Goal: Information Seeking & Learning: Compare options

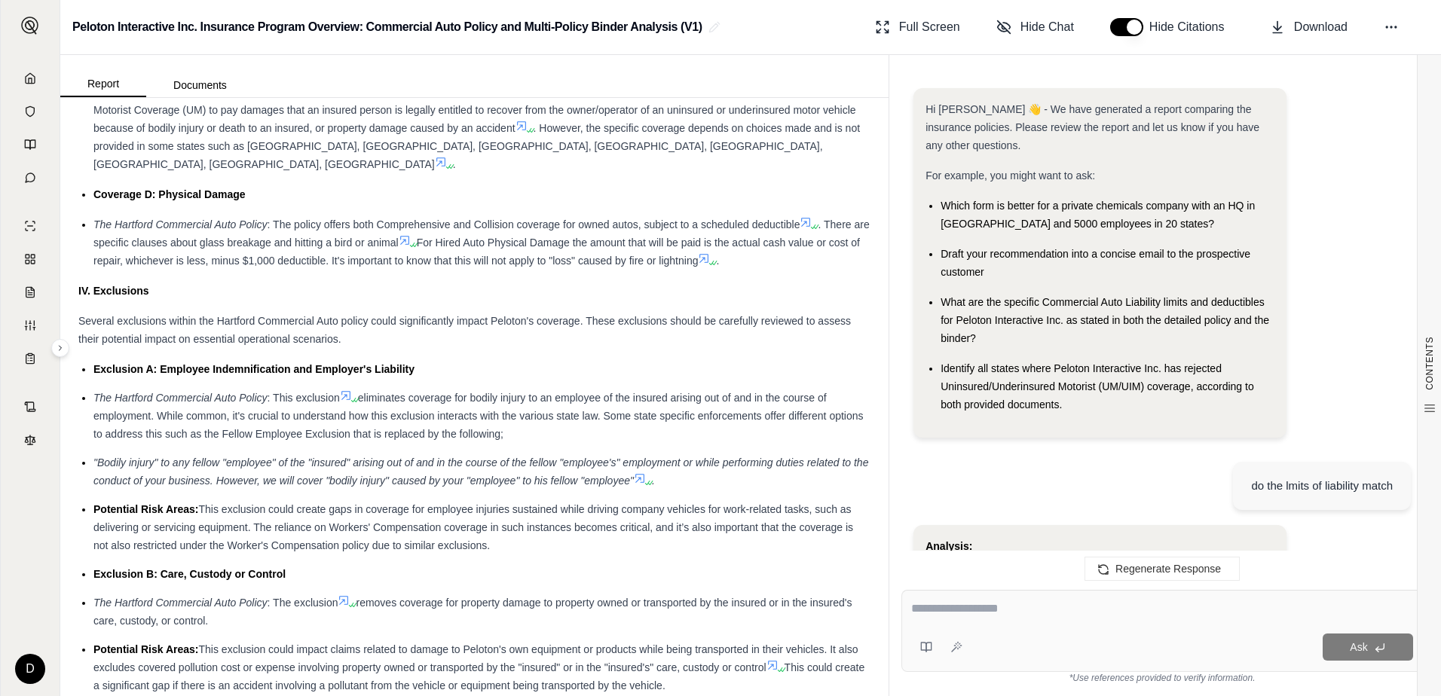
scroll to position [3614, 0]
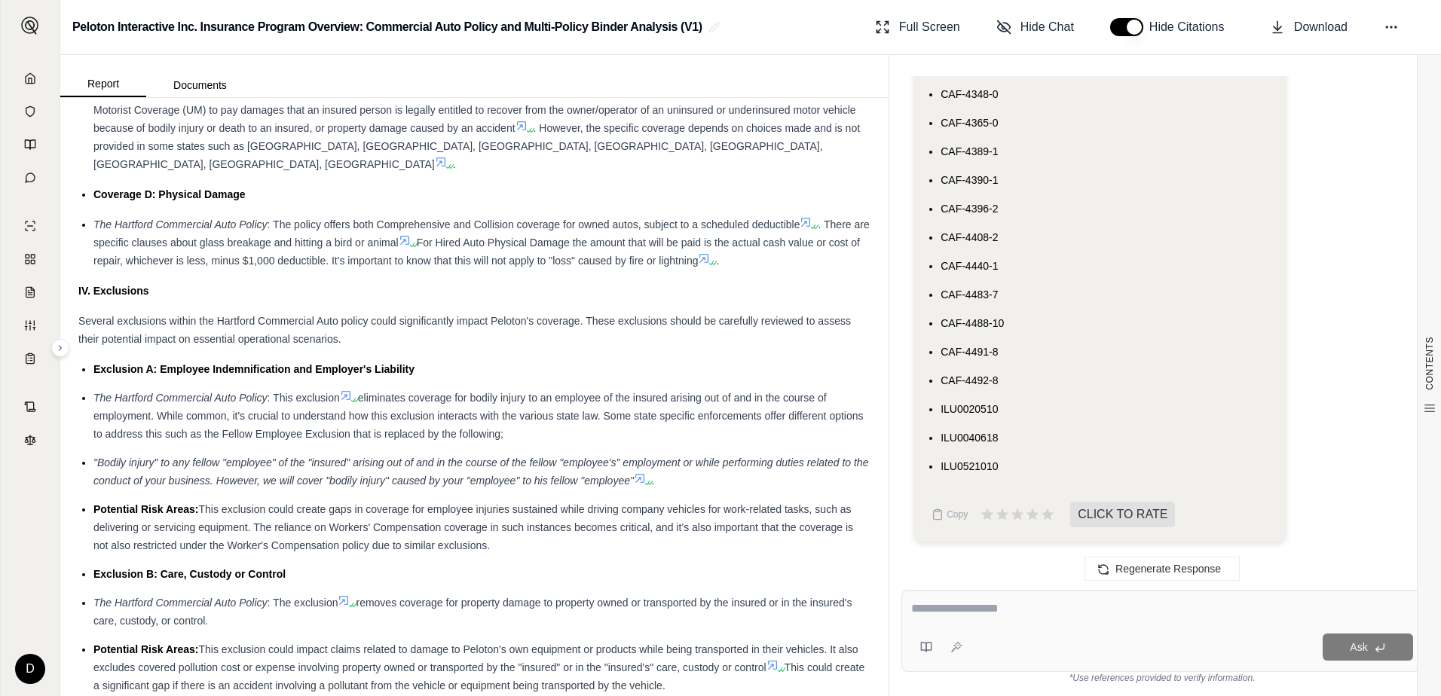
click at [974, 616] on textarea at bounding box center [1162, 609] width 502 height 18
type textarea "*"
type textarea "**********"
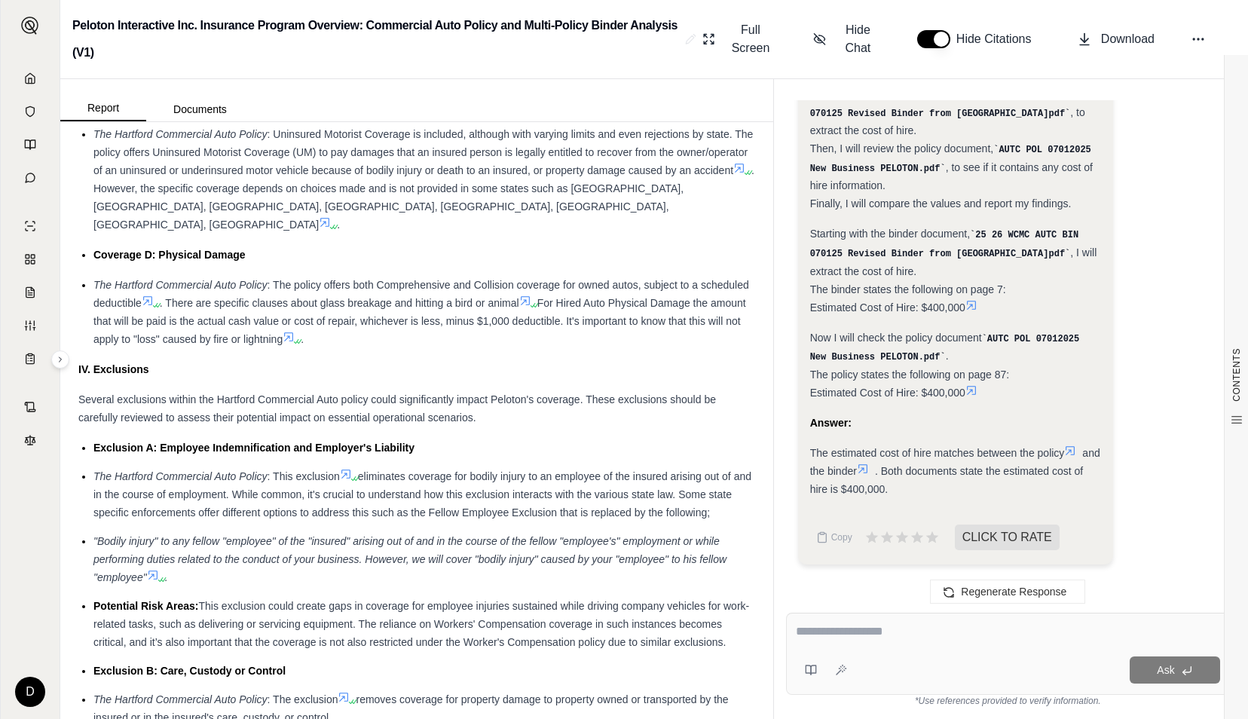
scroll to position [4709, 0]
click at [919, 627] on textarea at bounding box center [1008, 632] width 424 height 18
type textarea "**********"
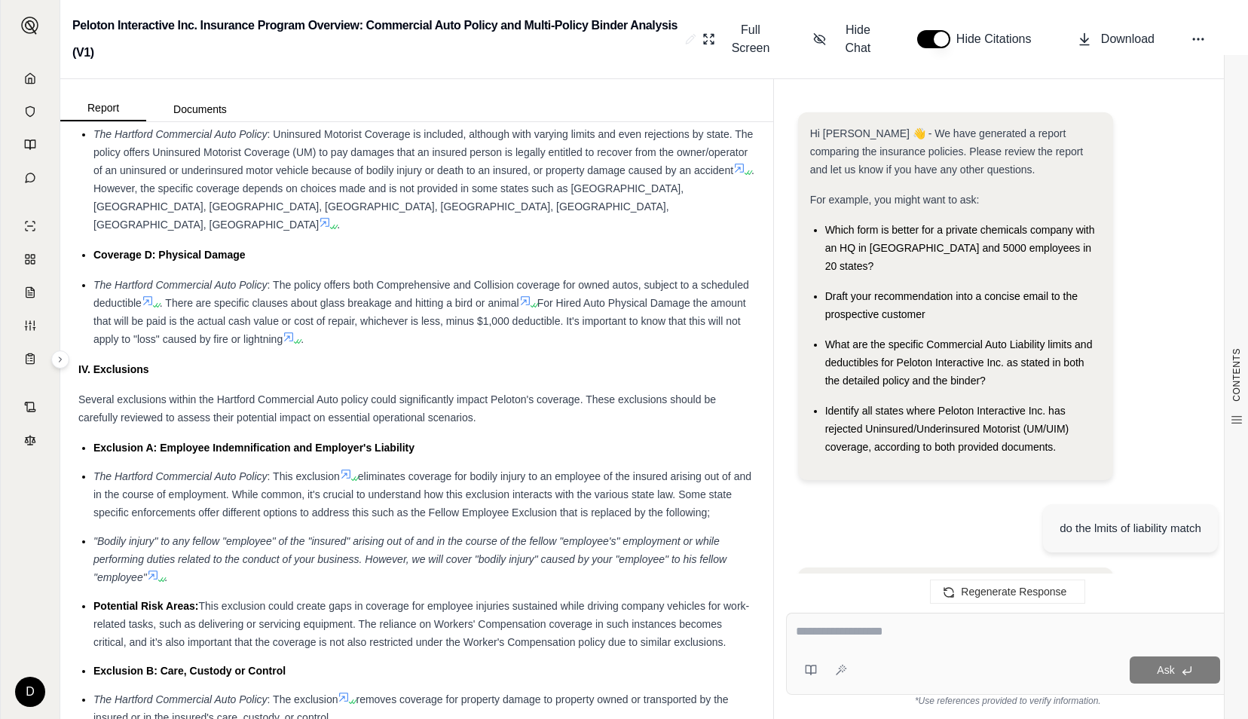
scroll to position [8360, 0]
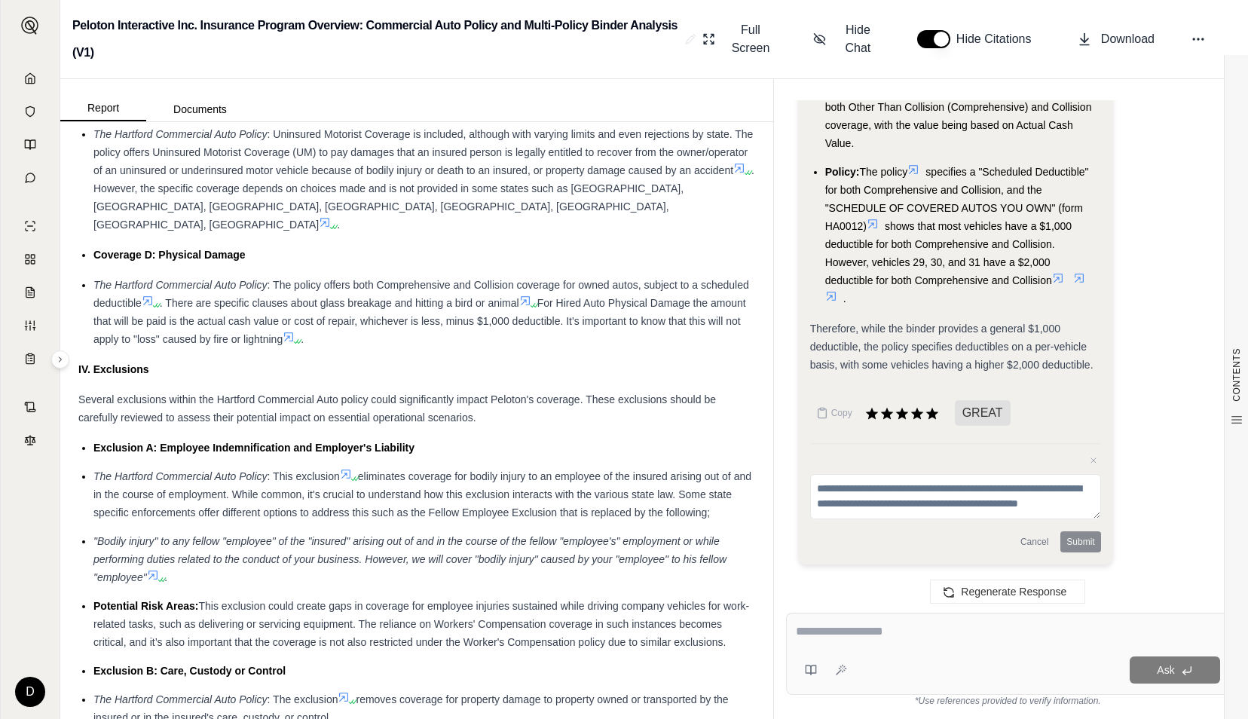
click at [976, 635] on textarea at bounding box center [1008, 632] width 424 height 18
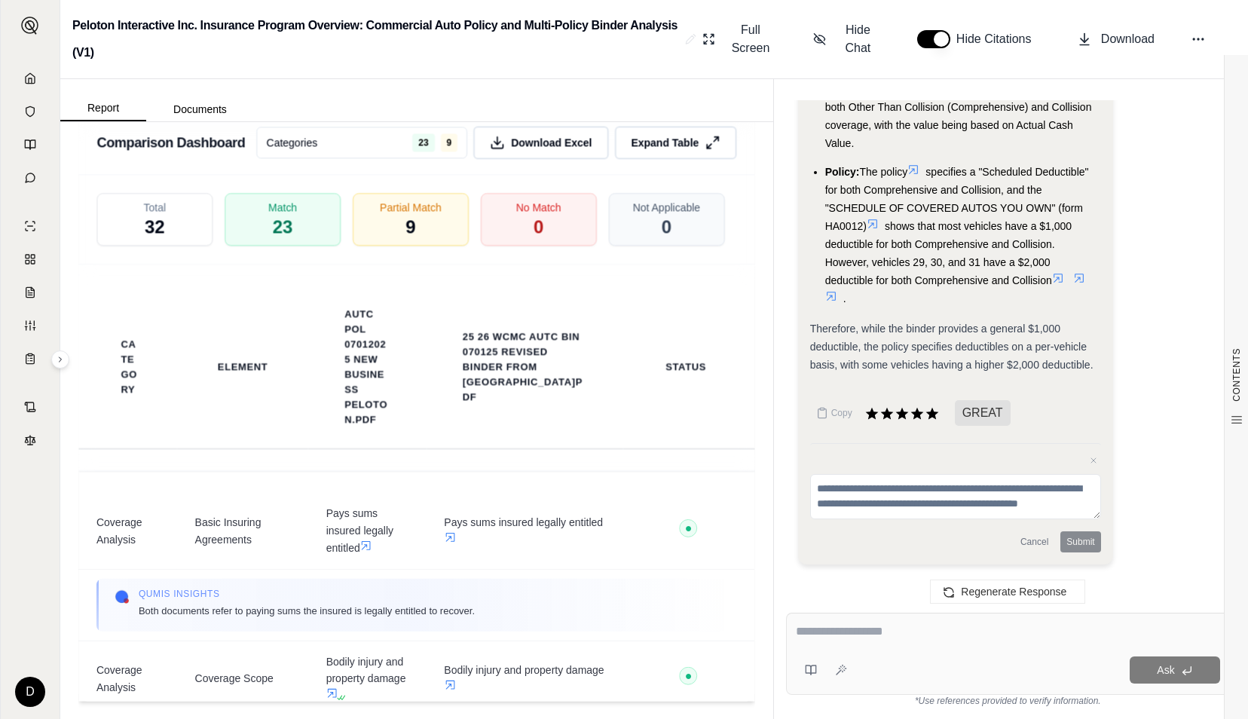
scroll to position [3325, 0]
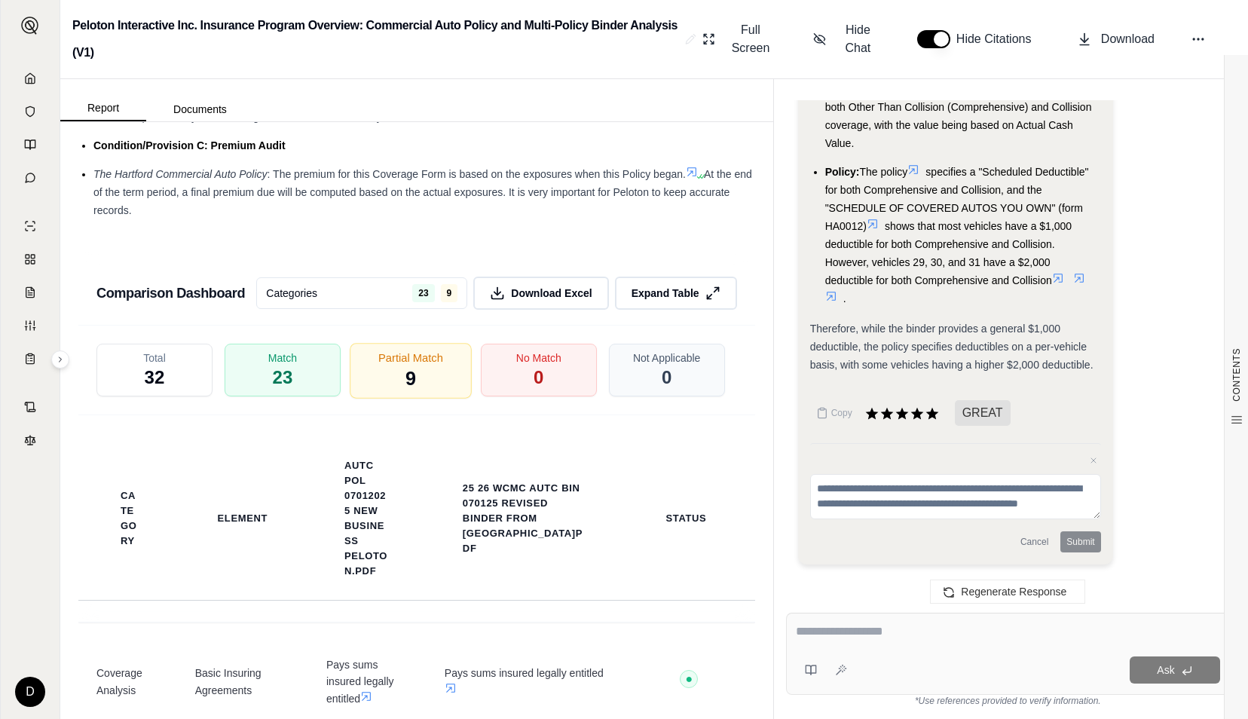
click at [396, 366] on span "Partial Match" at bounding box center [410, 358] width 65 height 16
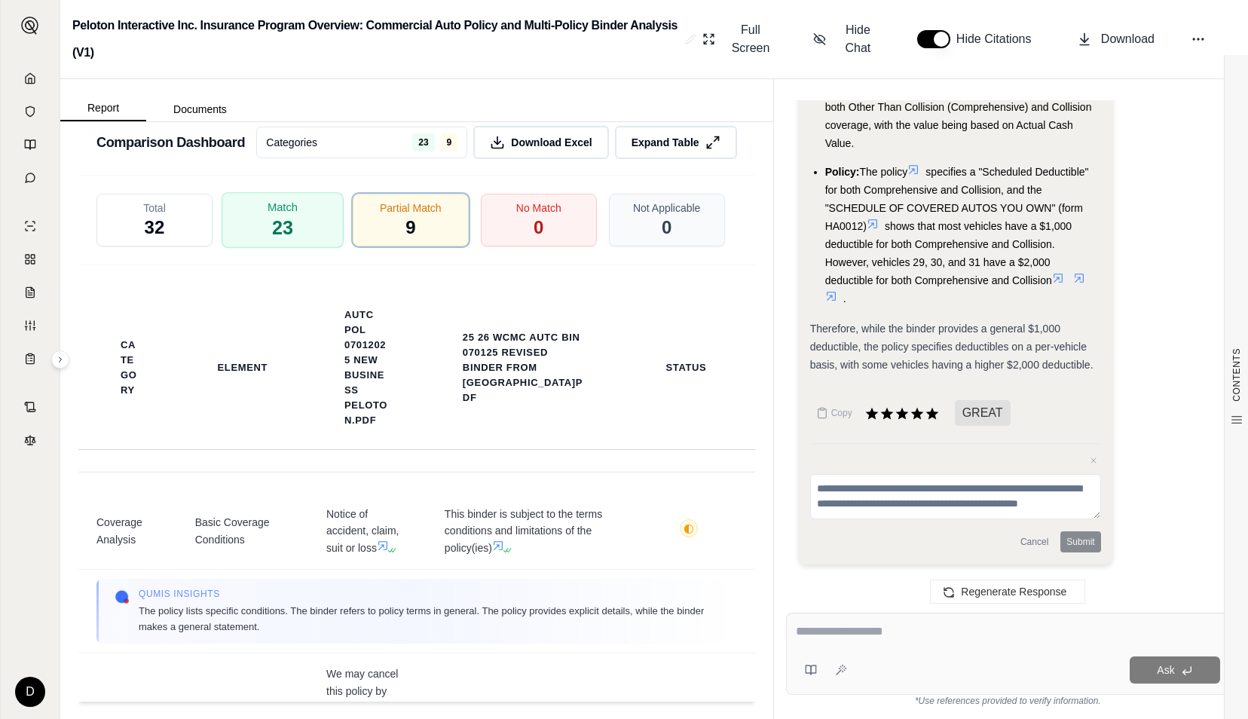
click at [304, 247] on div "Match 23" at bounding box center [283, 220] width 122 height 56
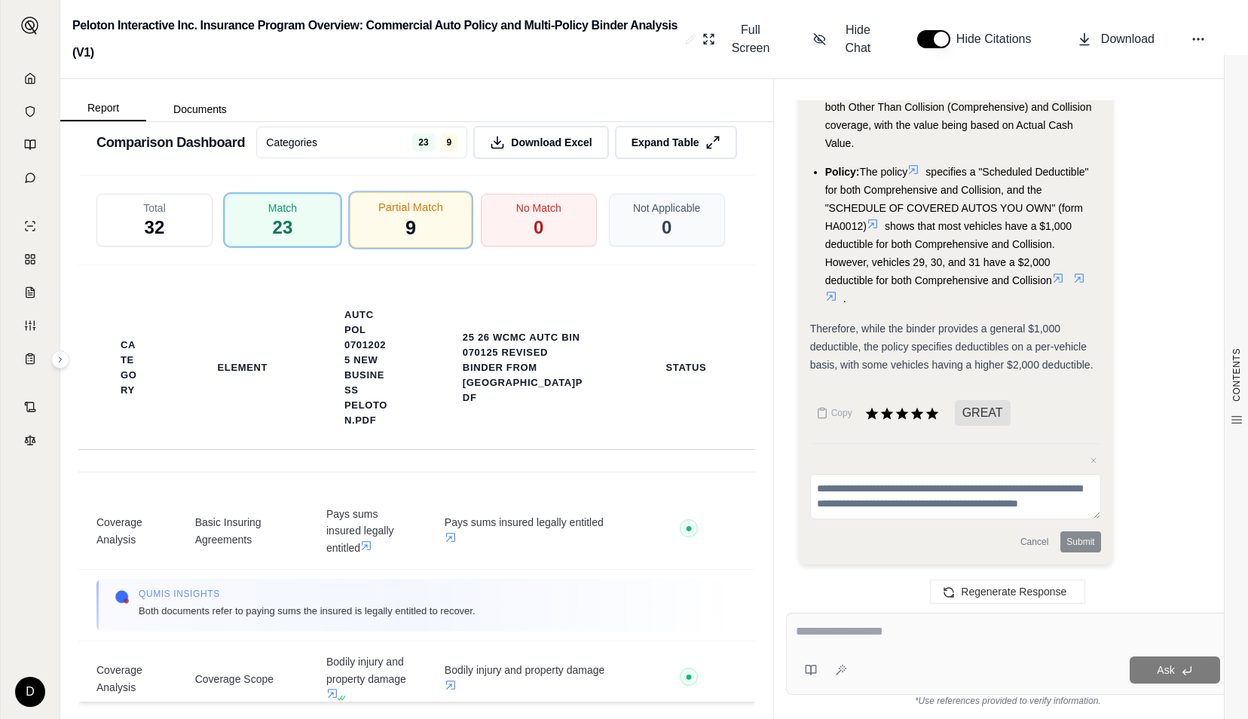
click at [427, 231] on div "Partial Match 9" at bounding box center [411, 220] width 122 height 56
click at [428, 215] on span "Partial Match" at bounding box center [410, 207] width 65 height 16
click at [405, 240] on span "9" at bounding box center [410, 228] width 11 height 26
click at [405, 229] on span "9" at bounding box center [410, 228] width 11 height 26
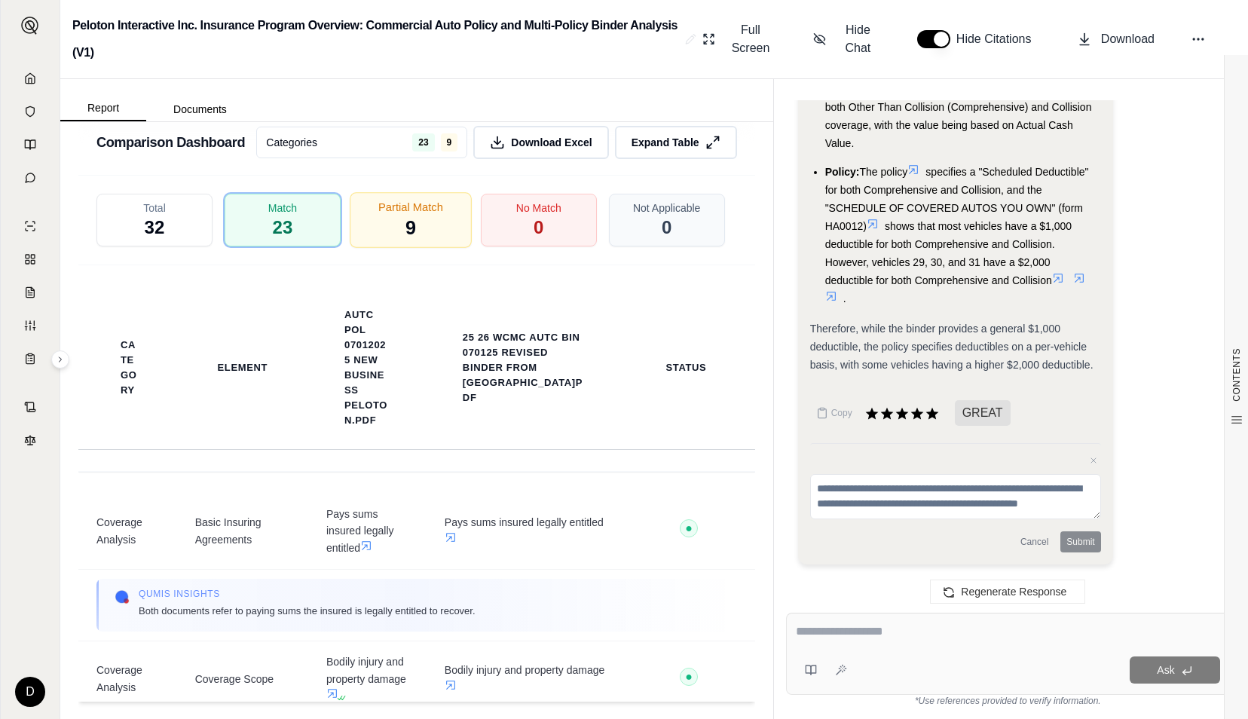
click at [405, 232] on span "9" at bounding box center [410, 228] width 11 height 26
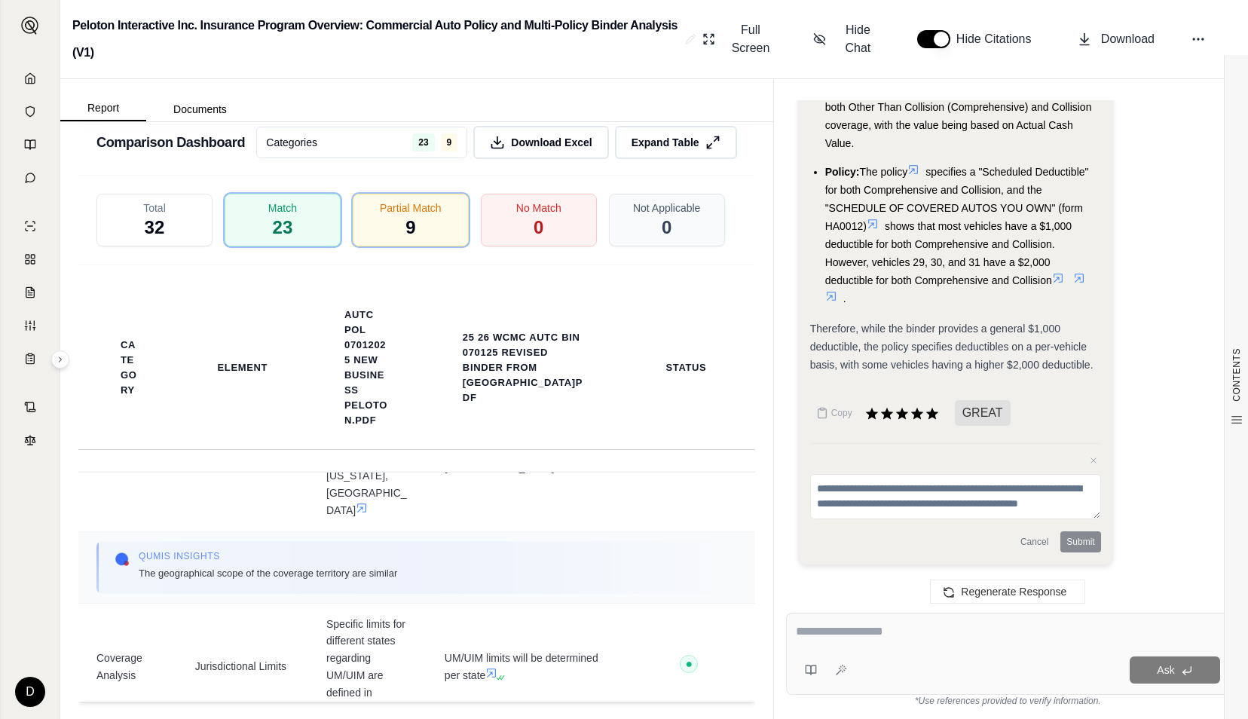
scroll to position [603, 0]
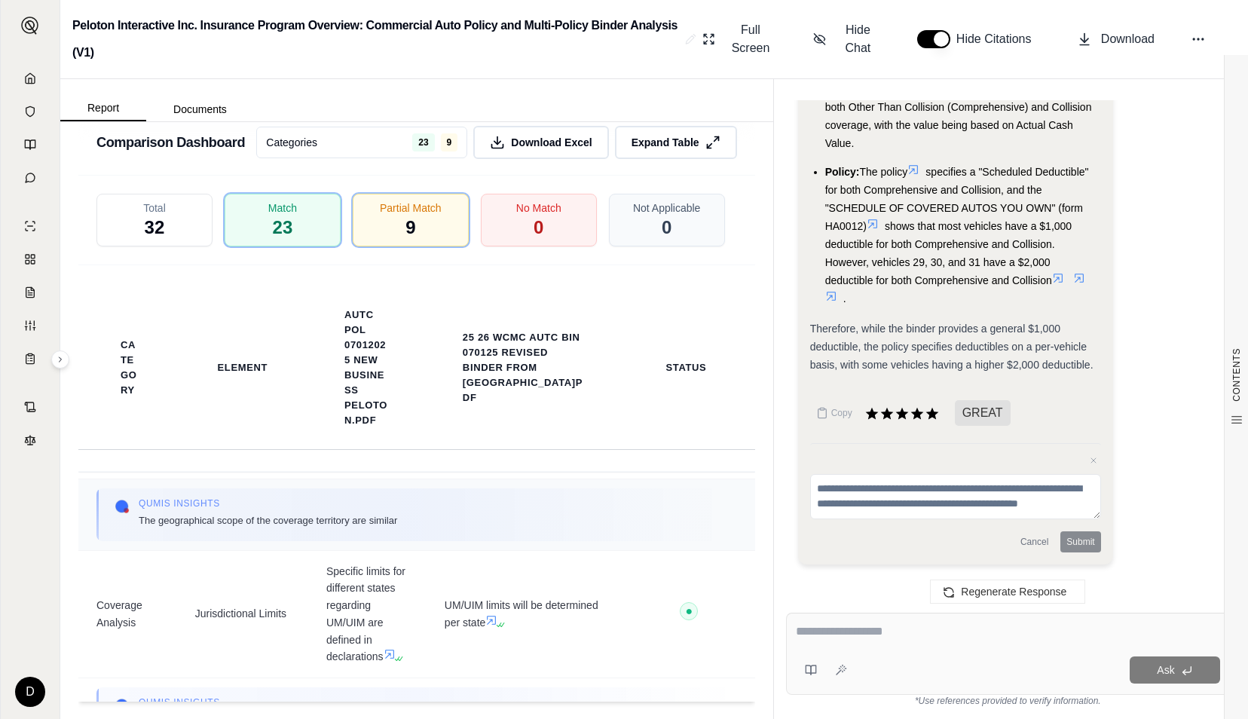
click at [523, 574] on td "UM/UIM limits will be determined per state" at bounding box center [525, 614] width 197 height 128
click at [962, 632] on textarea at bounding box center [1008, 632] width 424 height 18
type textarea "**********"
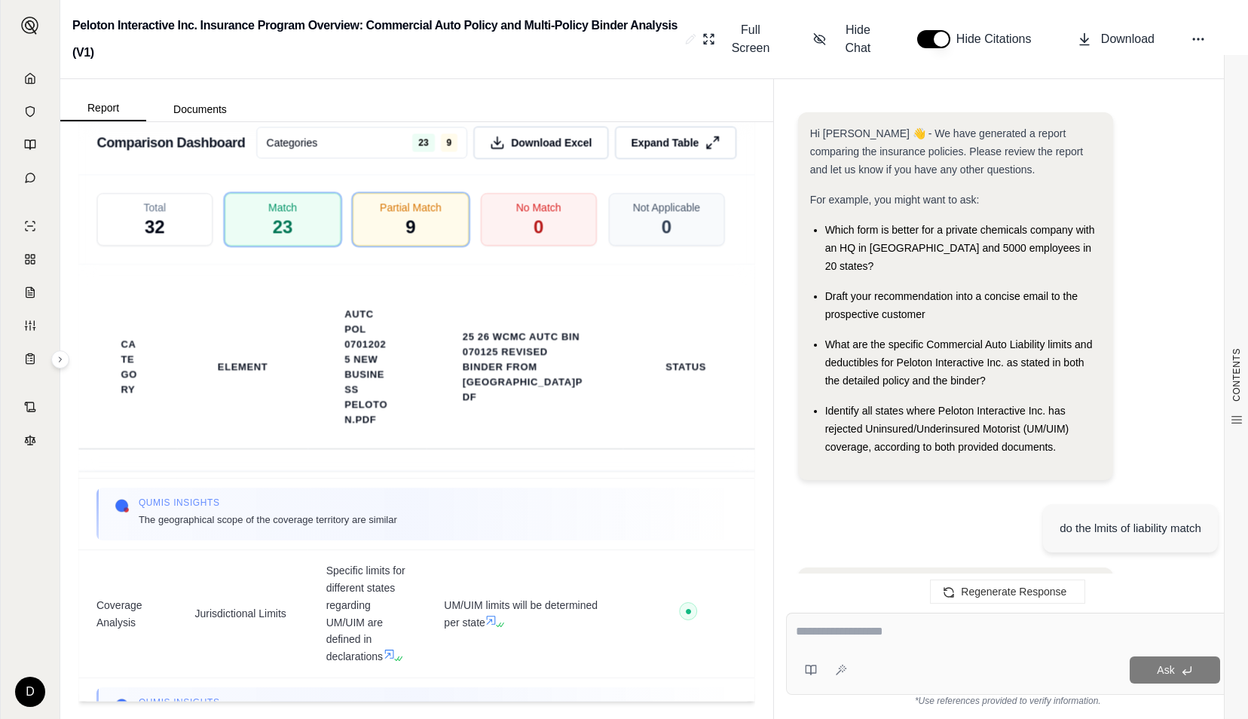
scroll to position [9732, 0]
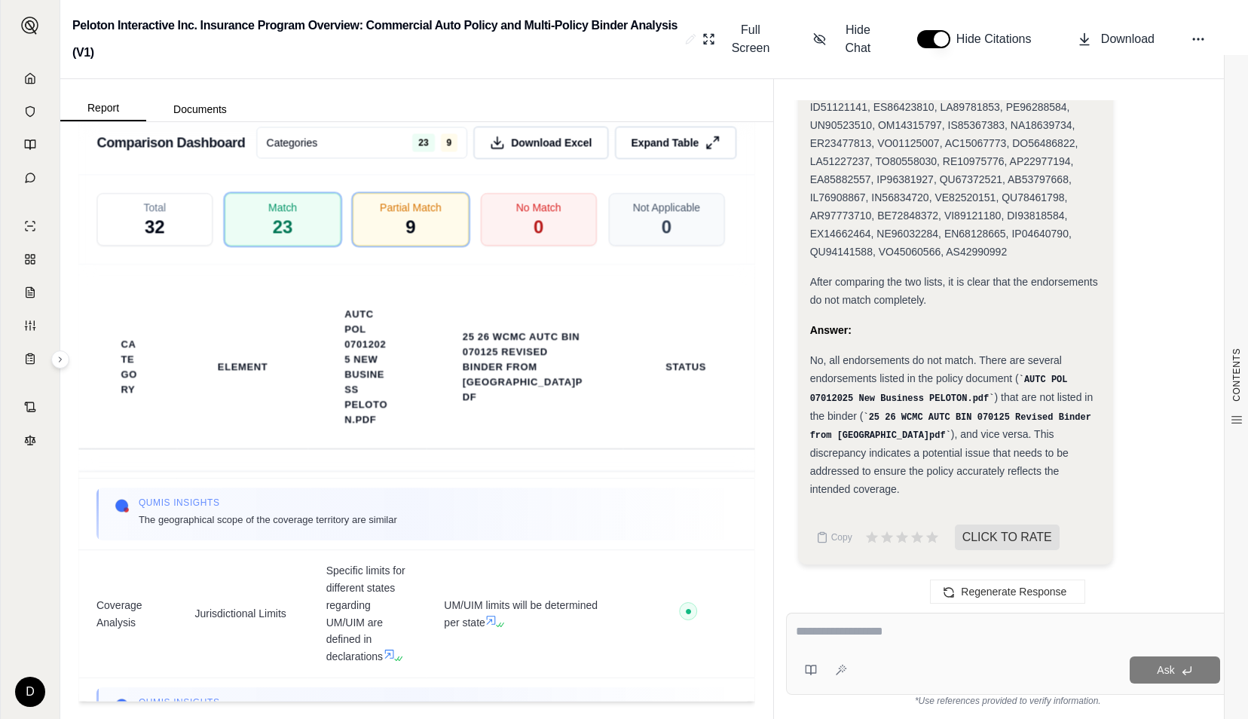
click at [935, 617] on div "Ask" at bounding box center [1008, 654] width 444 height 82
click at [947, 618] on div "Ask" at bounding box center [1008, 654] width 444 height 82
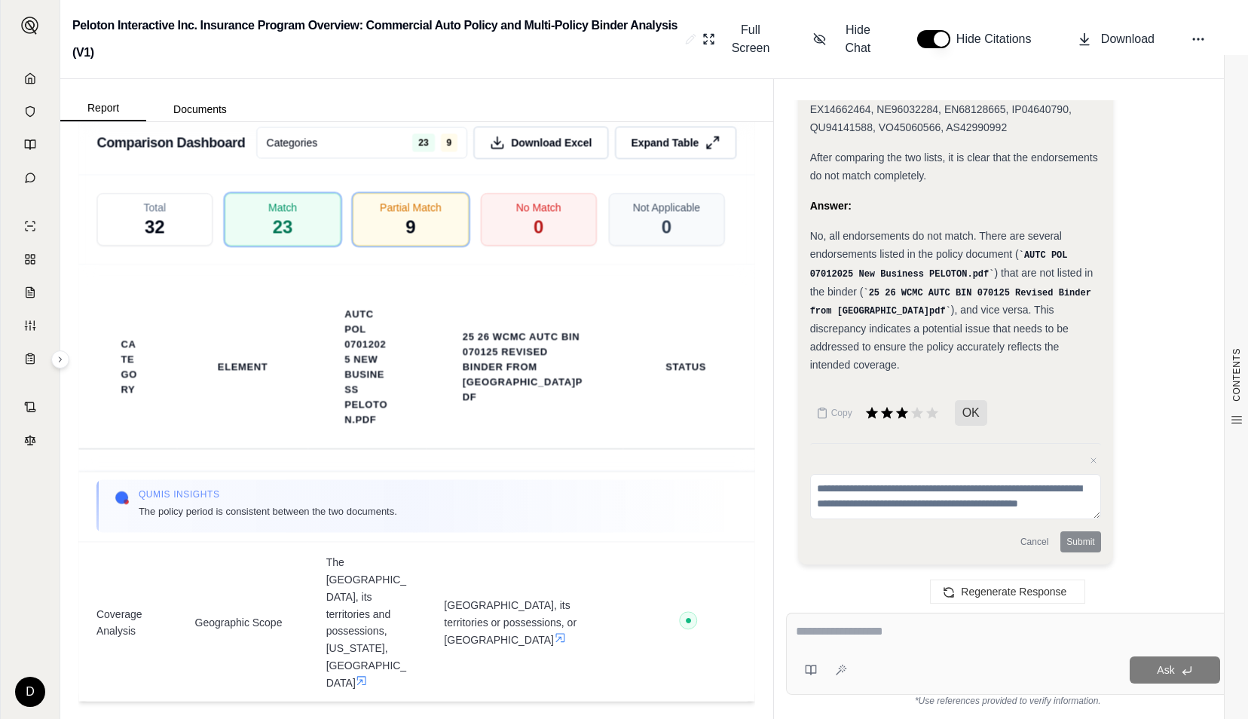
click at [905, 636] on textarea at bounding box center [1008, 632] width 424 height 18
type textarea "**********"
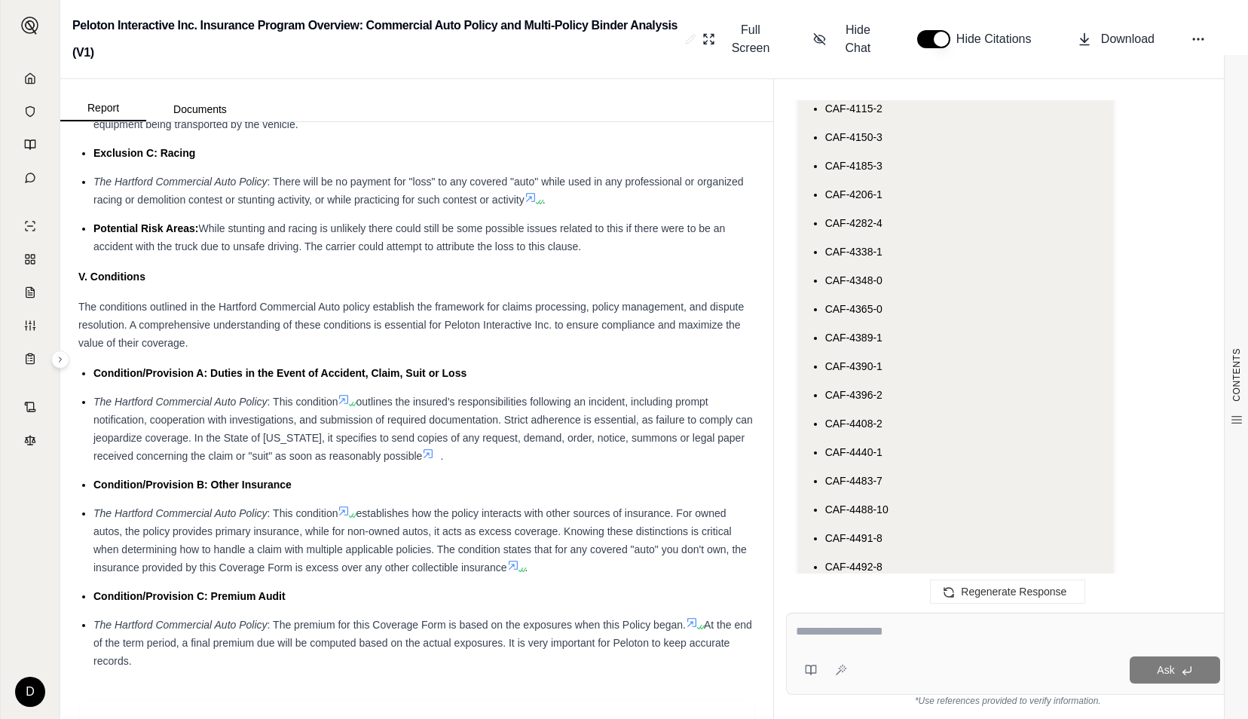
scroll to position [2873, 0]
click at [20, 71] on link at bounding box center [30, 78] width 41 height 30
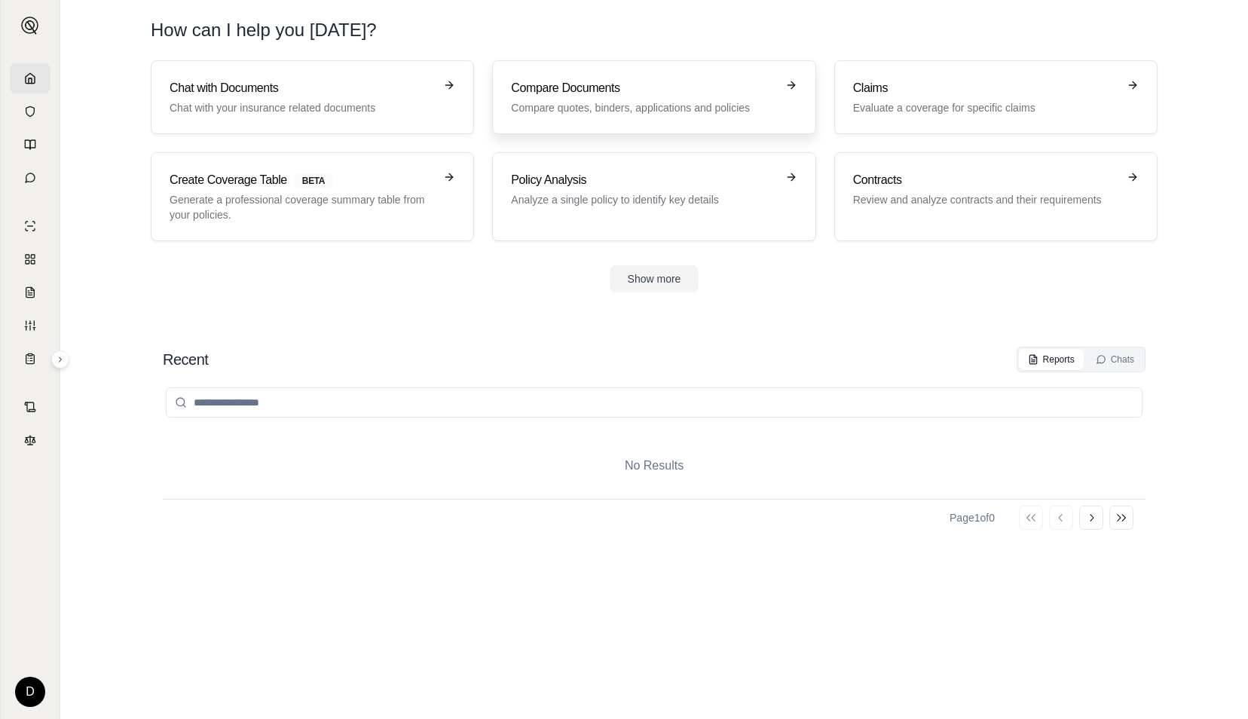
click at [609, 90] on h3 "Compare Documents" at bounding box center [643, 88] width 265 height 18
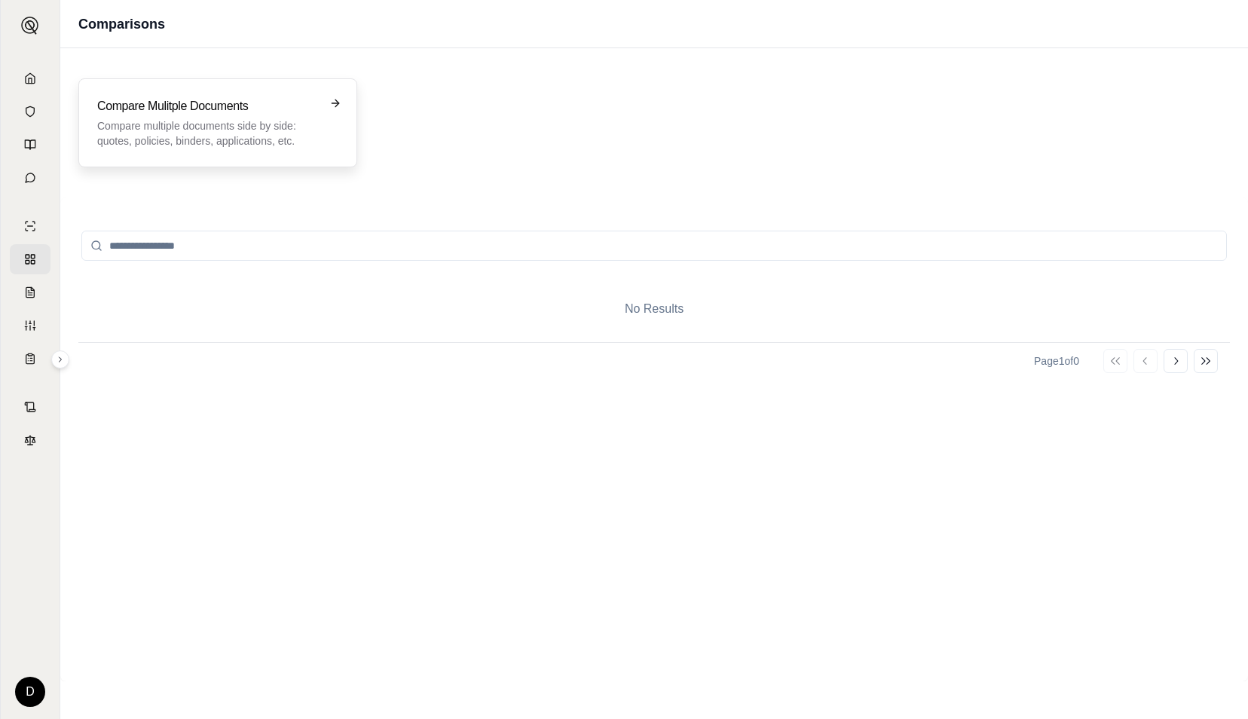
click at [216, 87] on div "Compare Mulitple Documents Compare multiple documents side by side: quotes, pol…" at bounding box center [217, 122] width 279 height 89
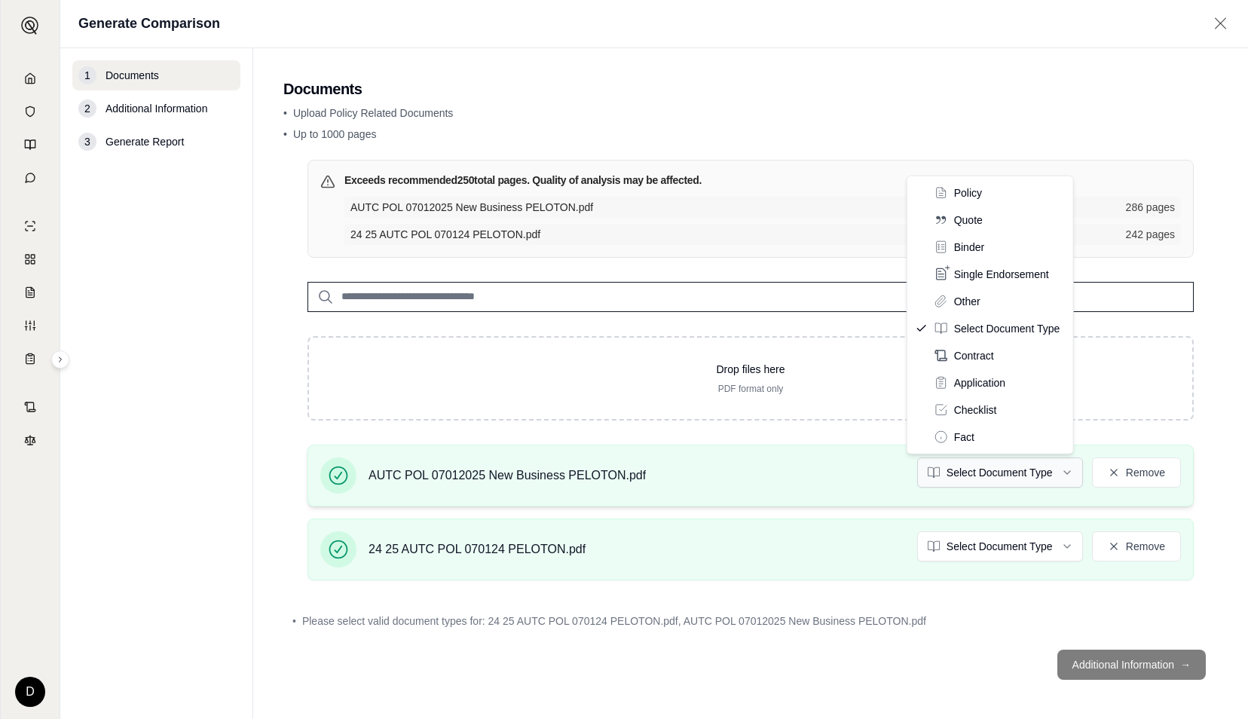
click at [1029, 470] on html "D Generate Comparison 1 Documents 2 Additional Information 3 Generate Report Do…" at bounding box center [624, 359] width 1248 height 719
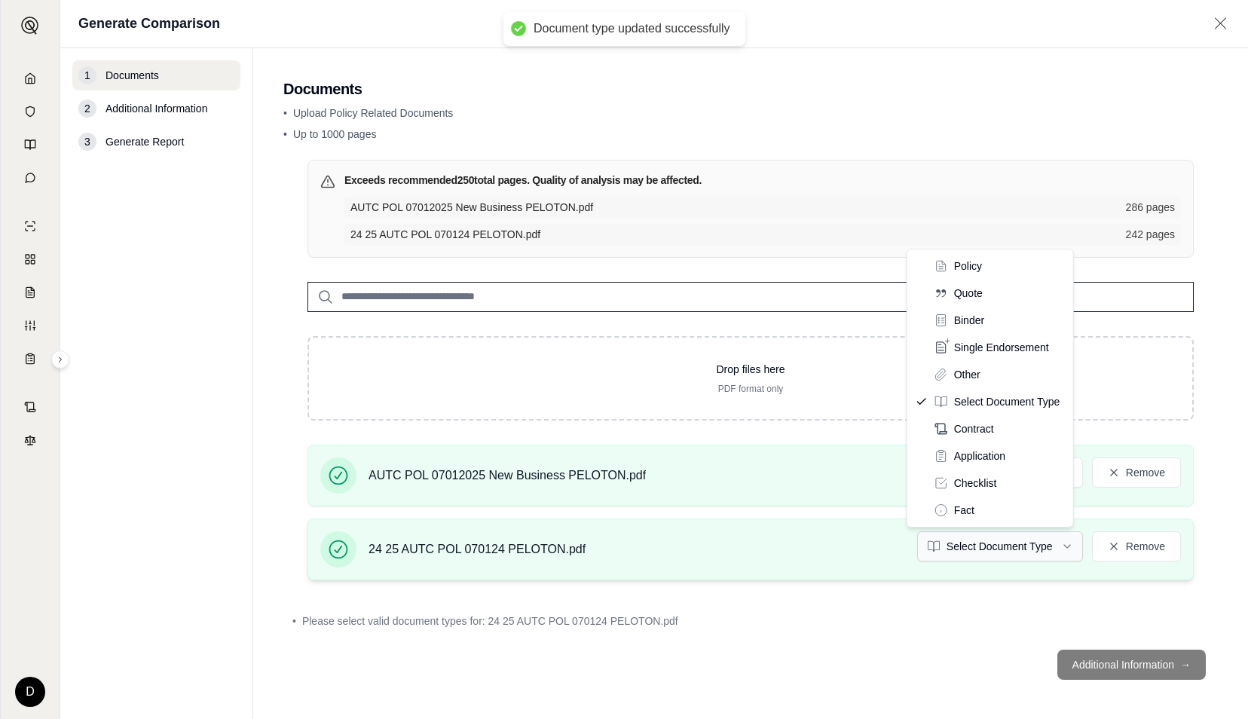
click at [1007, 543] on html "Document type updated successfully D Generate Comparison 1 Documents 2 Addition…" at bounding box center [624, 359] width 1248 height 719
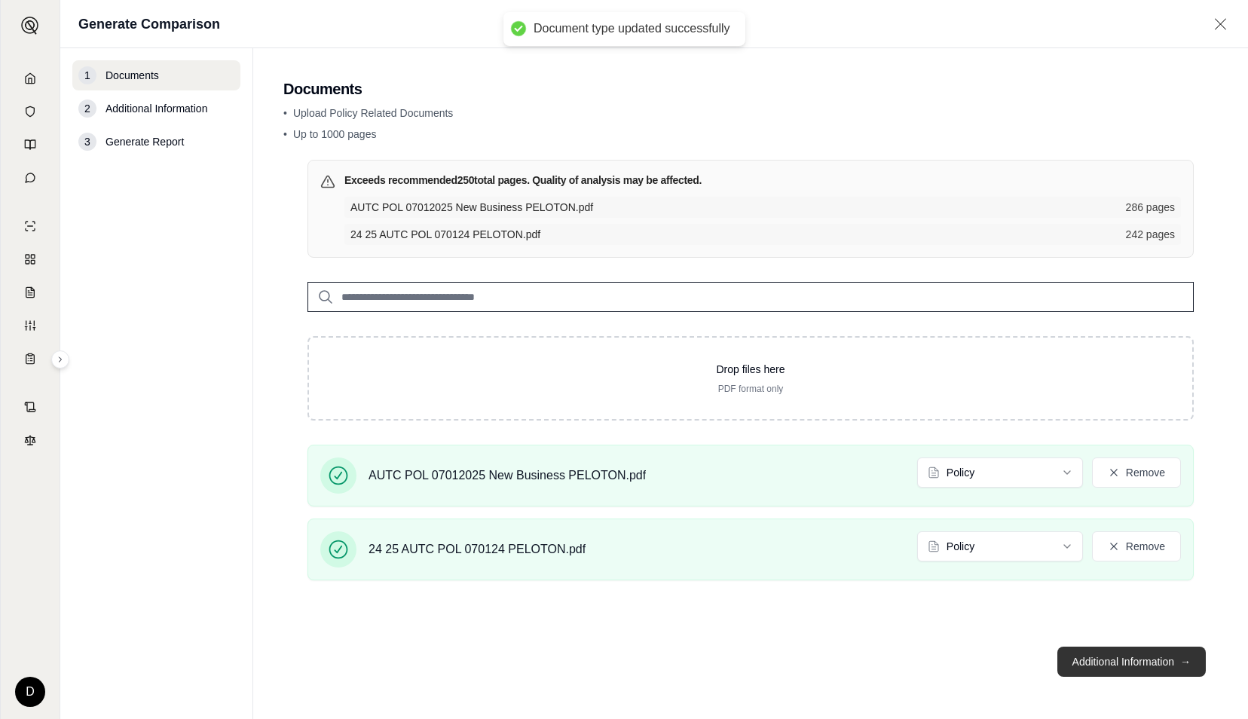
click at [1107, 666] on button "Additional Information →" at bounding box center [1131, 662] width 148 height 30
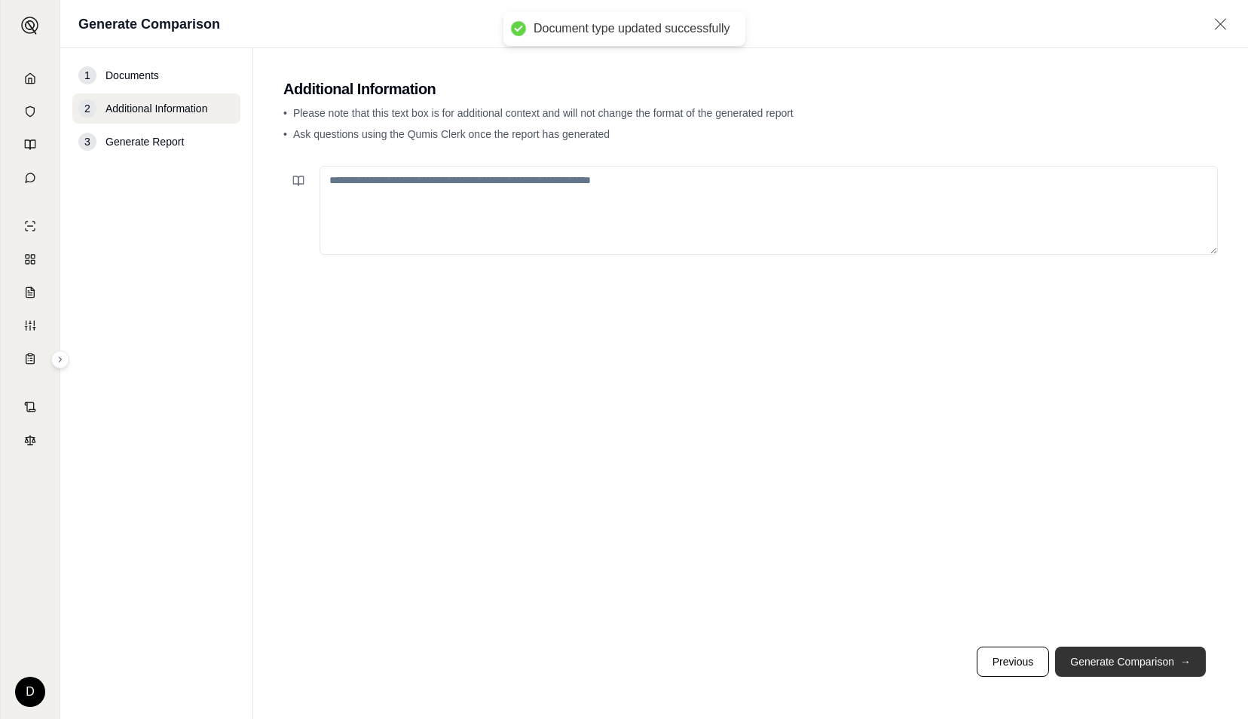
click at [1107, 666] on button "Generate Comparison →" at bounding box center [1130, 662] width 151 height 30
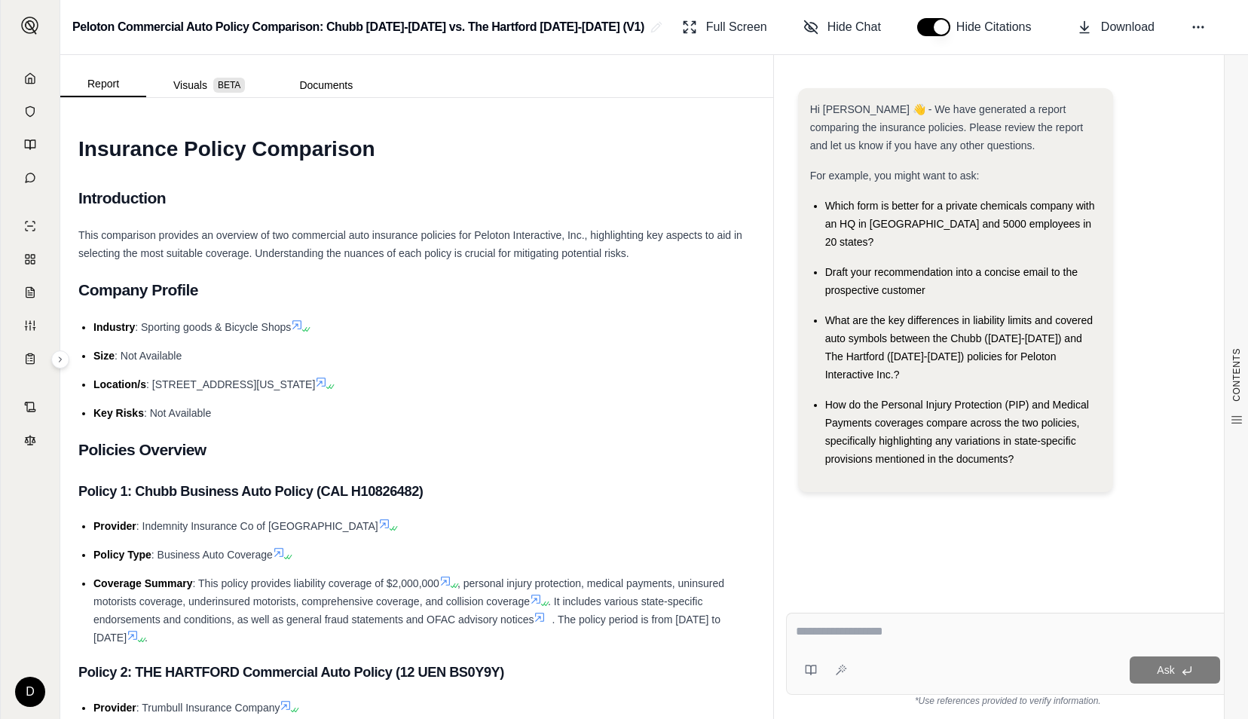
click at [913, 644] on div at bounding box center [1008, 634] width 424 height 23
click at [911, 629] on textarea at bounding box center [1008, 632] width 424 height 18
type textarea "**********"
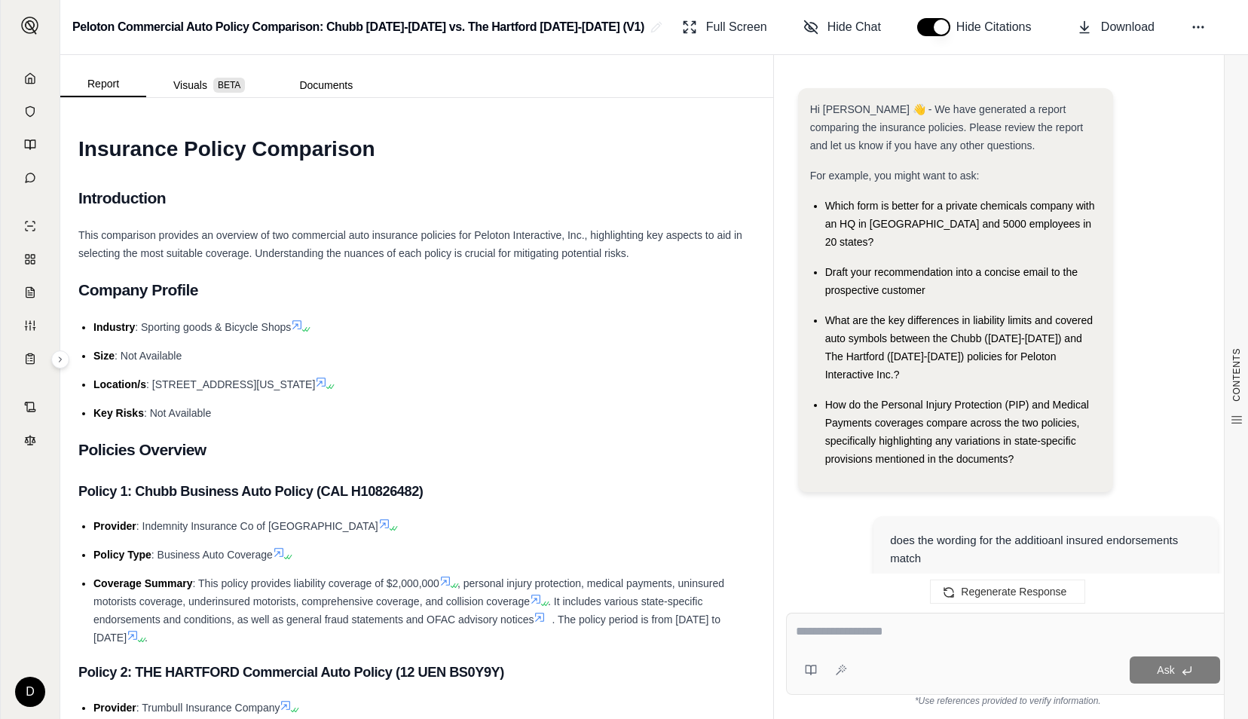
scroll to position [1116, 0]
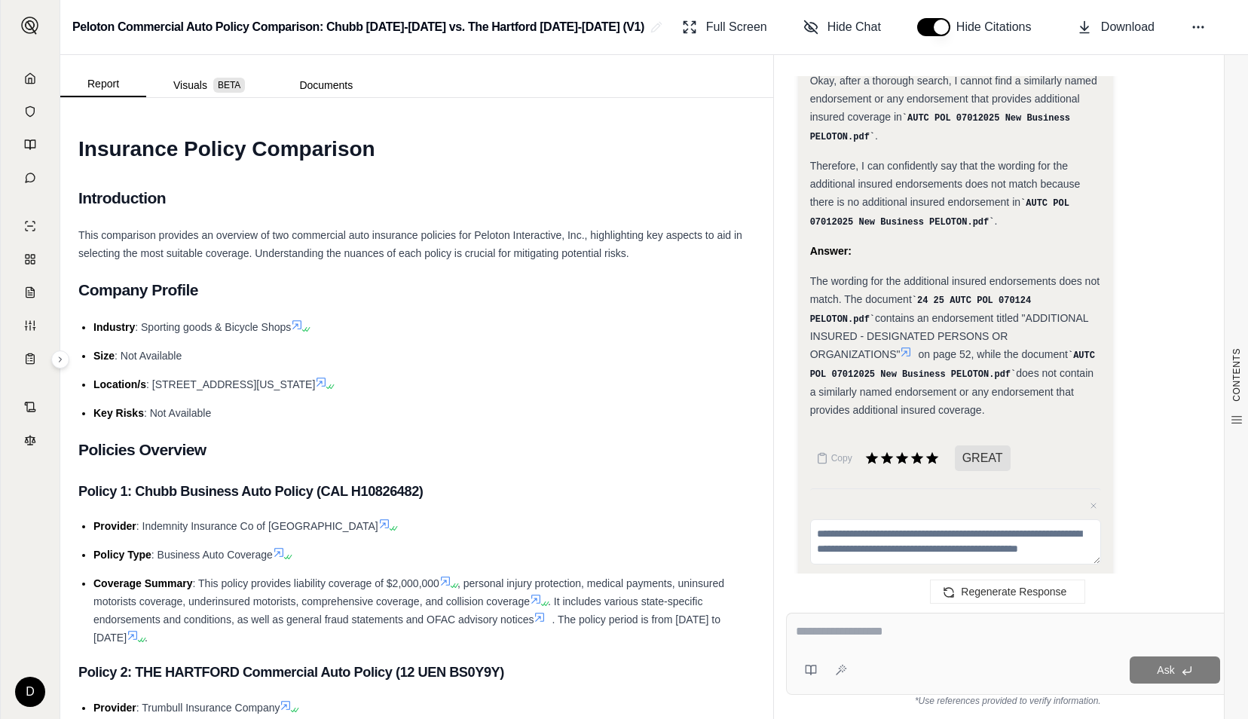
click at [892, 632] on textarea at bounding box center [1008, 632] width 424 height 18
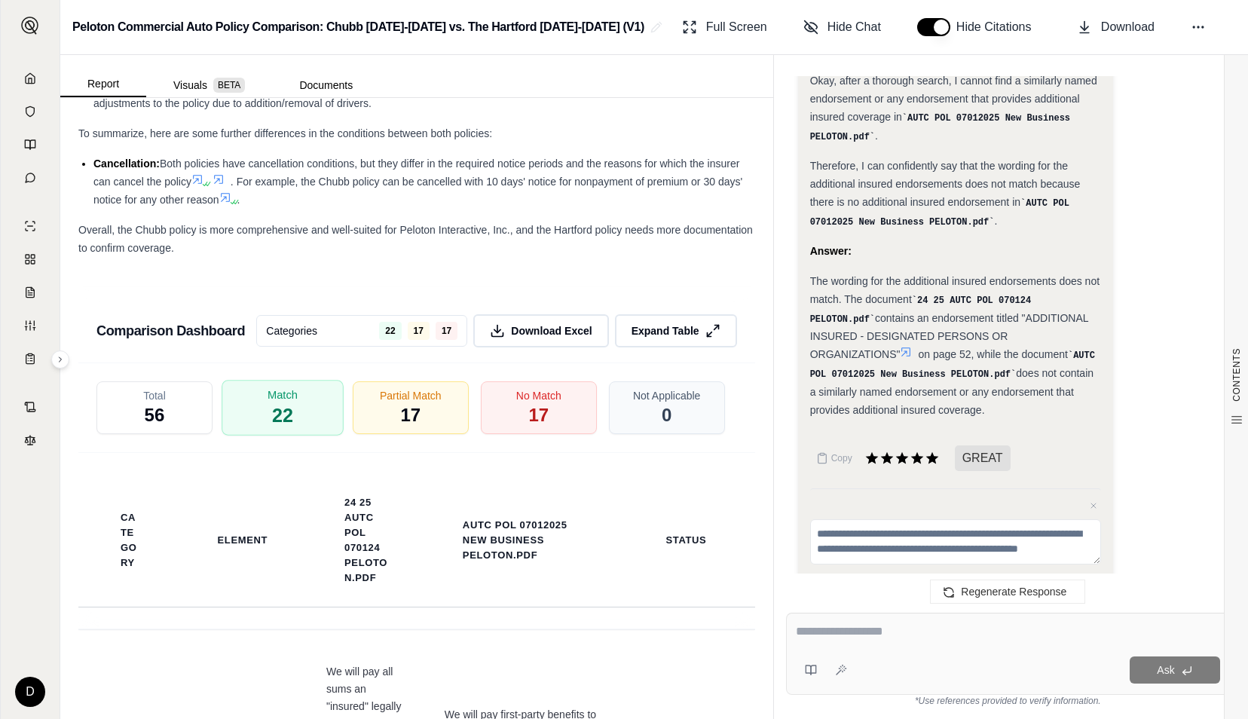
scroll to position [3082, 0]
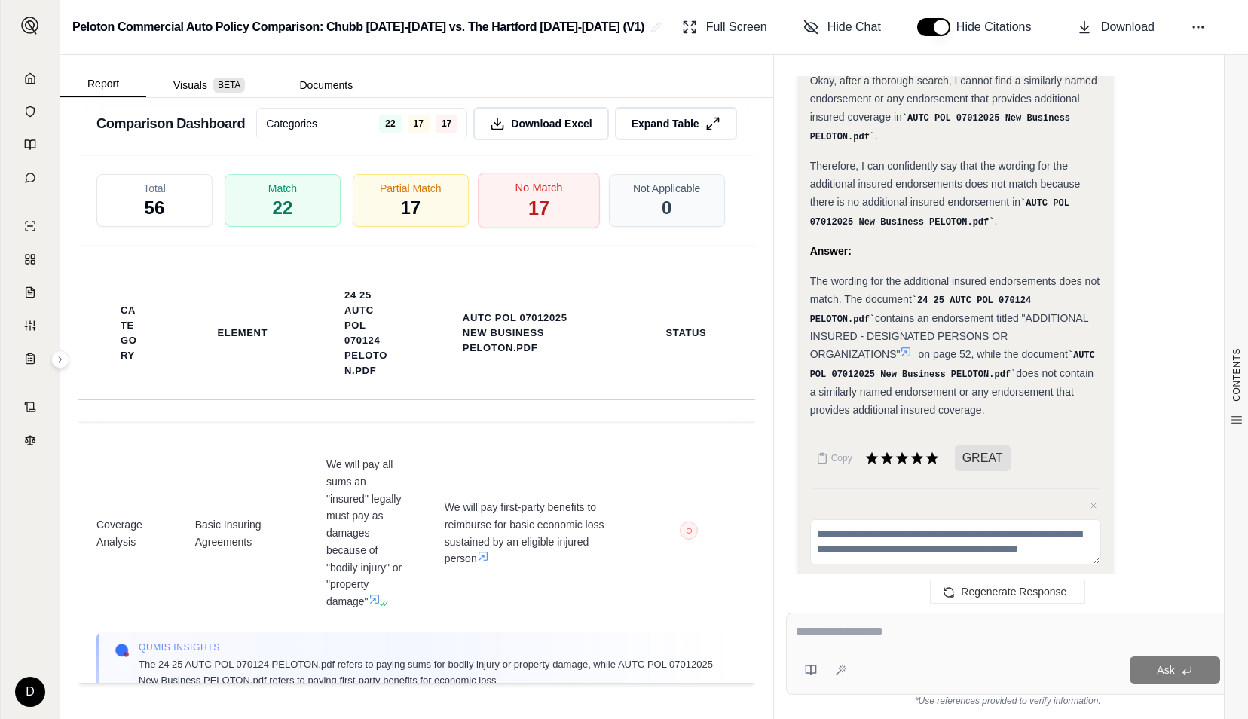
click at [543, 228] on div "No Match 17" at bounding box center [539, 201] width 122 height 56
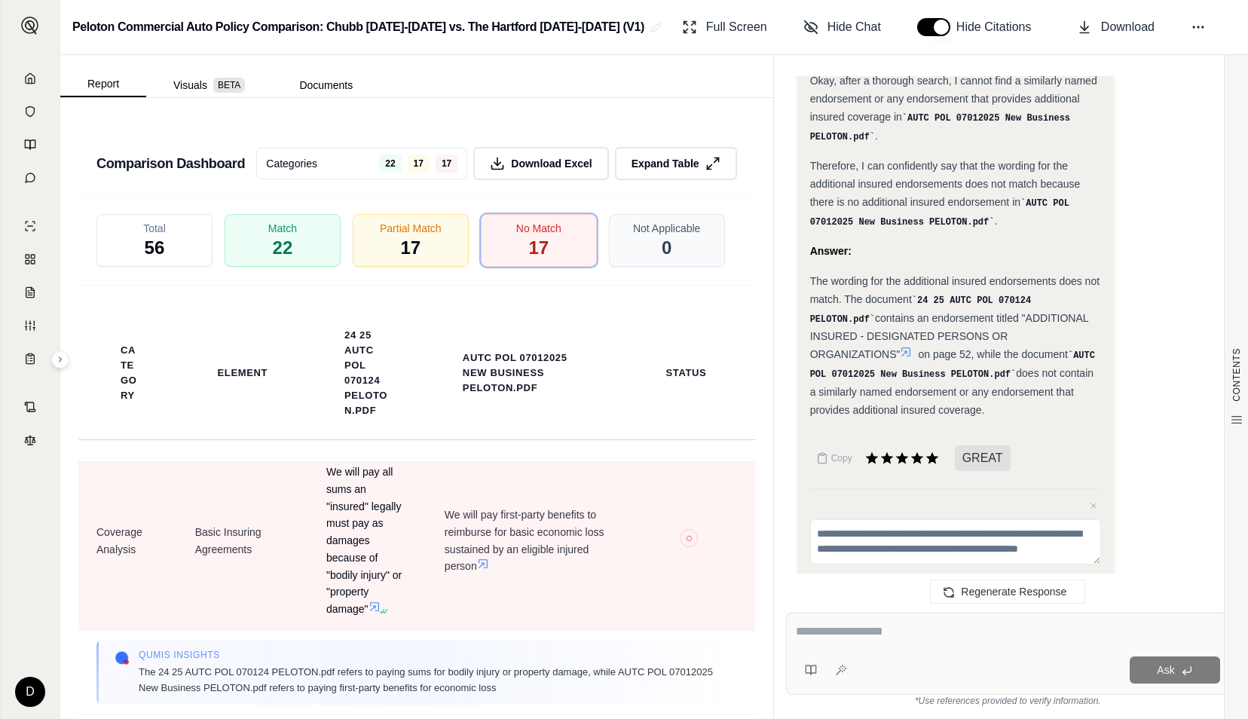
scroll to position [0, 0]
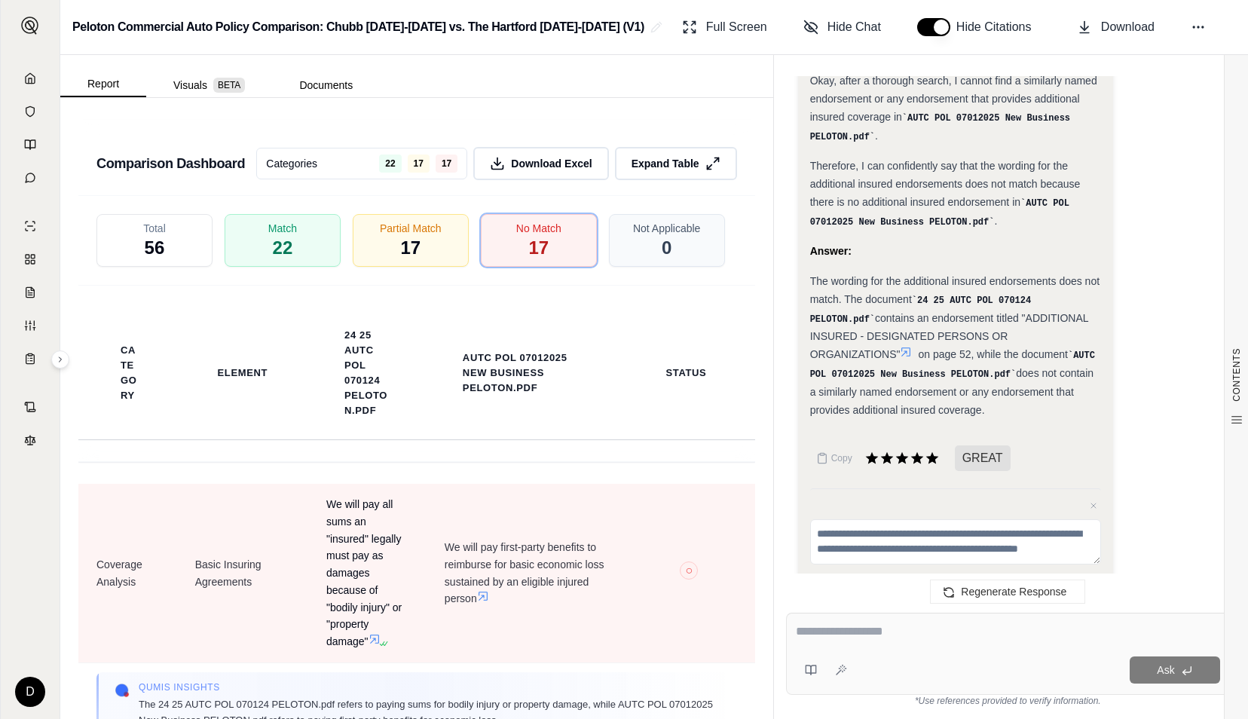
drag, startPoint x: 320, startPoint y: 564, endPoint x: 377, endPoint y: 696, distance: 144.2
click at [377, 650] on span "We will pay all sums an "insured" legally must pay as damages because of "bodil…" at bounding box center [367, 573] width 82 height 154
drag, startPoint x: 377, startPoint y: 696, endPoint x: 350, endPoint y: 656, distance: 48.3
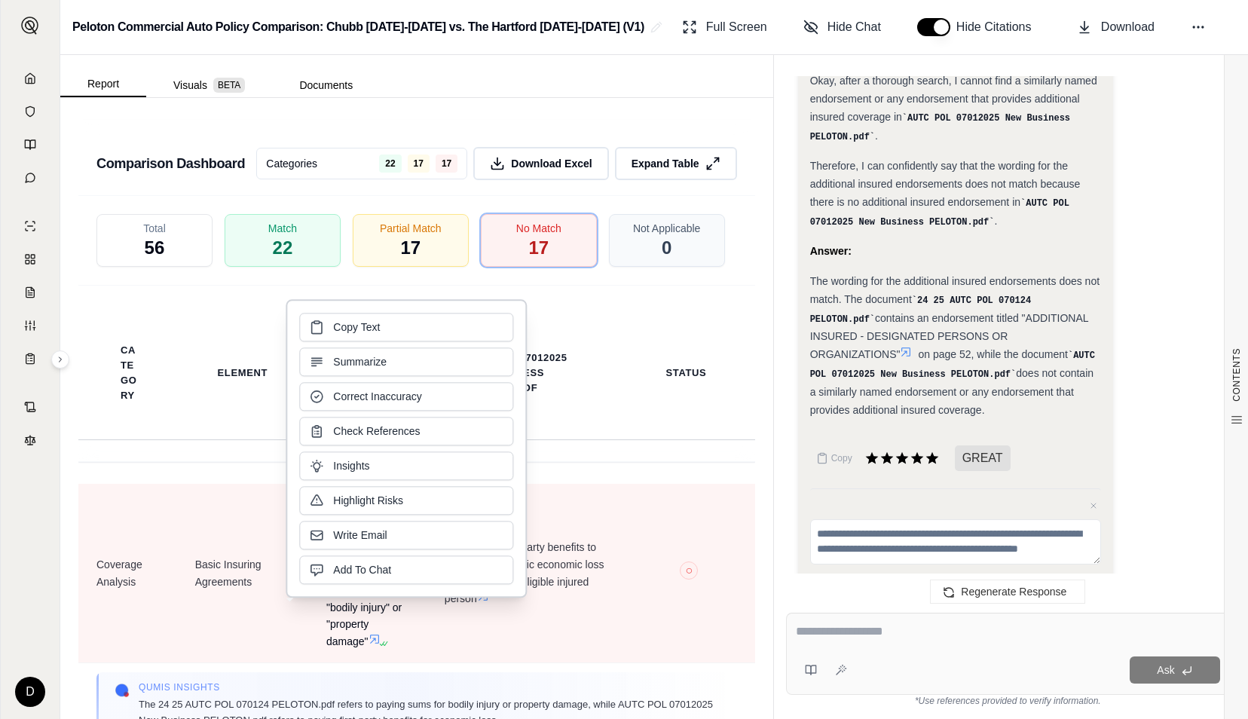
copy span "We will pay all sums an "insured" legally must pay as damages because of "bodil…"
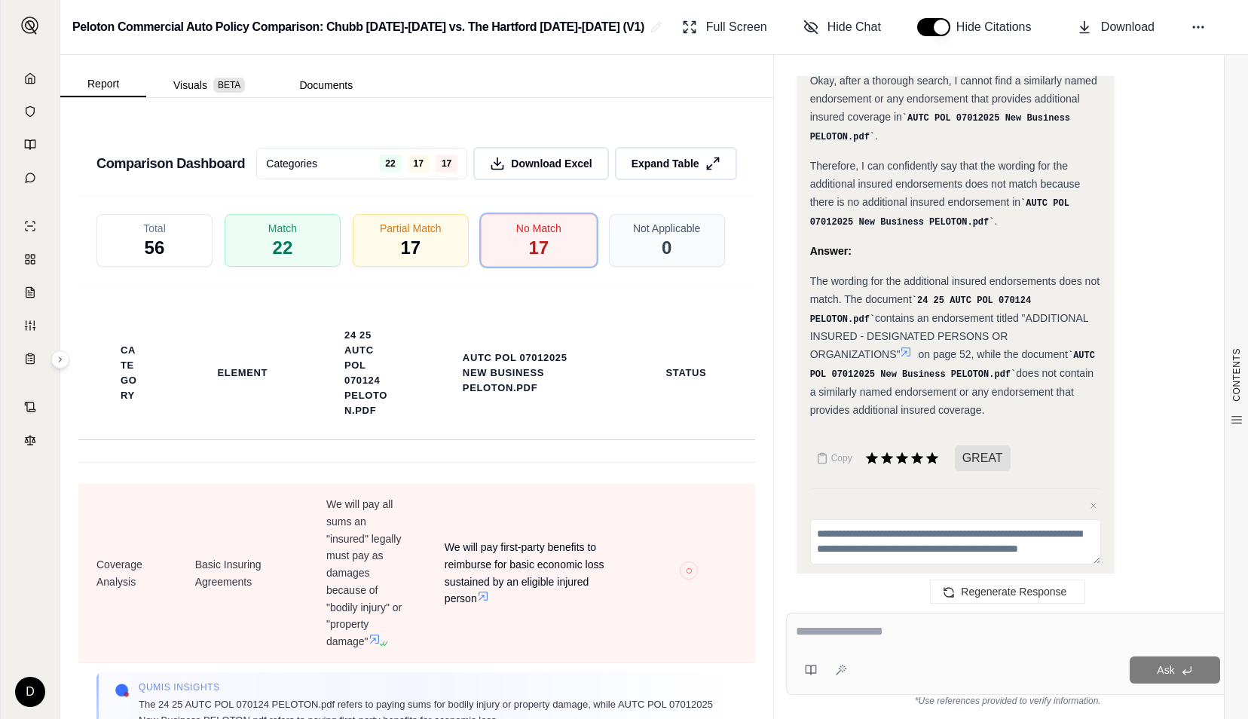
click at [528, 607] on span "We will pay first-party benefits to reimburse for basic economic loss sustained…" at bounding box center [525, 573] width 161 height 69
drag, startPoint x: 436, startPoint y: 604, endPoint x: 499, endPoint y: 656, distance: 81.9
click at [500, 607] on span "We will pay first-party benefits to reimburse for basic economic loss sustained…" at bounding box center [525, 573] width 161 height 69
drag, startPoint x: 499, startPoint y: 656, endPoint x: 488, endPoint y: 641, distance: 18.4
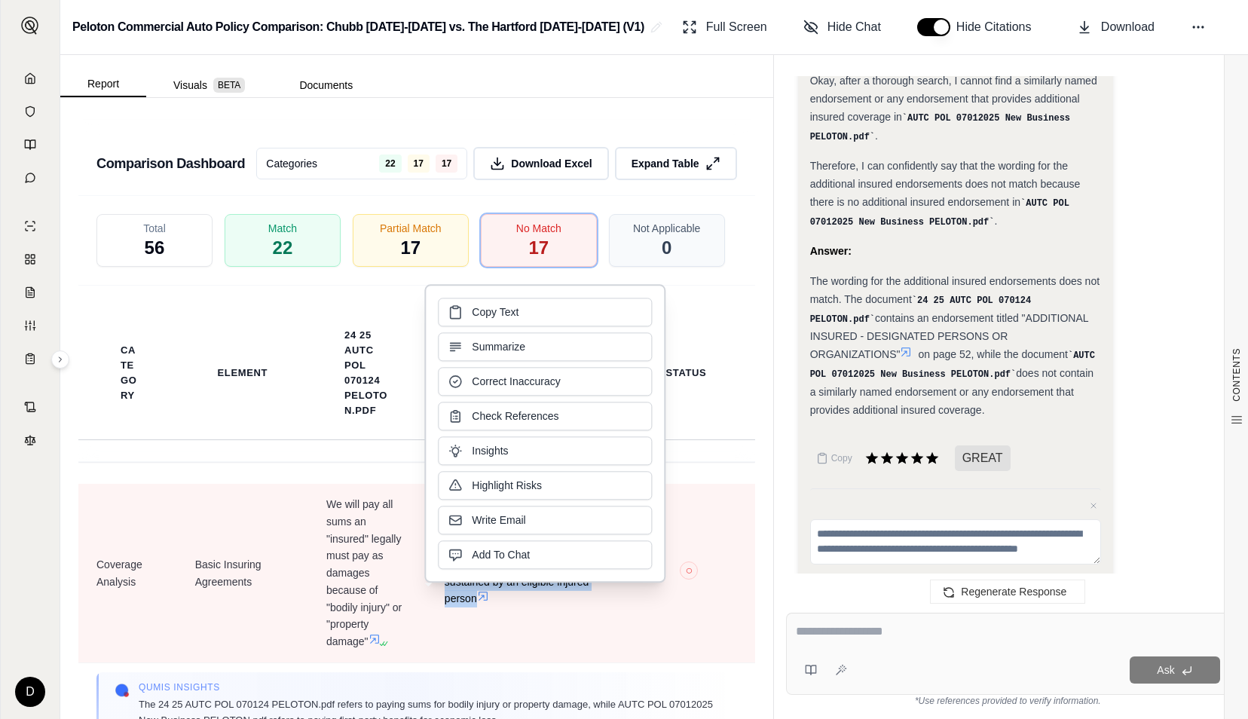
copy span "We will pay first-party benefits to reimburse for basic economic loss sustained…"
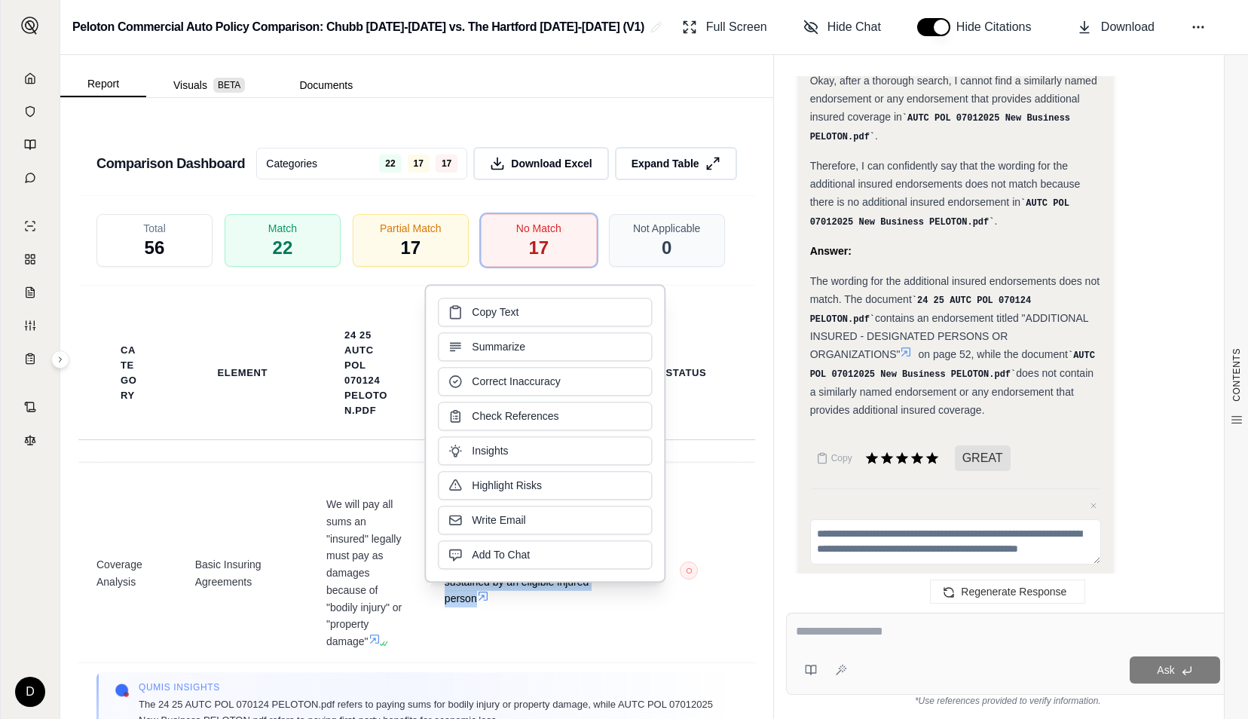
click at [415, 461] on div "Category Element 24 25 AUTC POL 070124 PELOTON.pdf AUTC POL 07012025 New Busine…" at bounding box center [416, 374] width 677 height 176
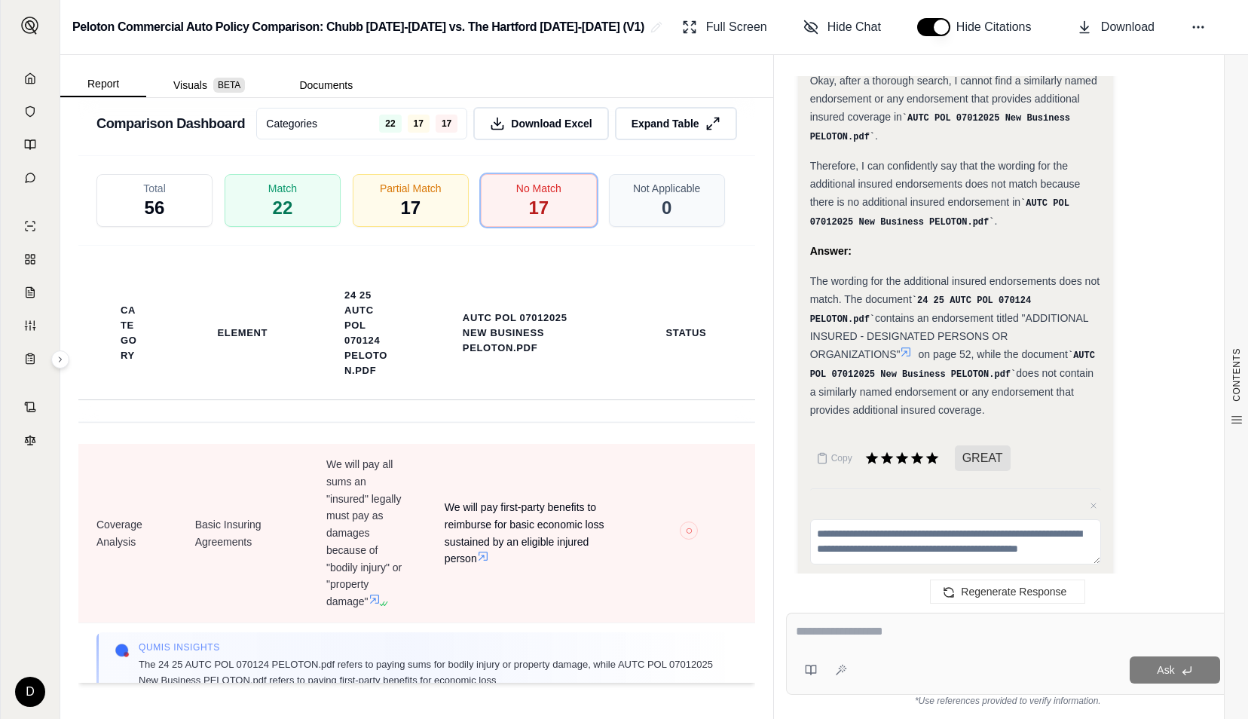
scroll to position [3082, 0]
click at [369, 605] on icon at bounding box center [375, 599] width 12 height 12
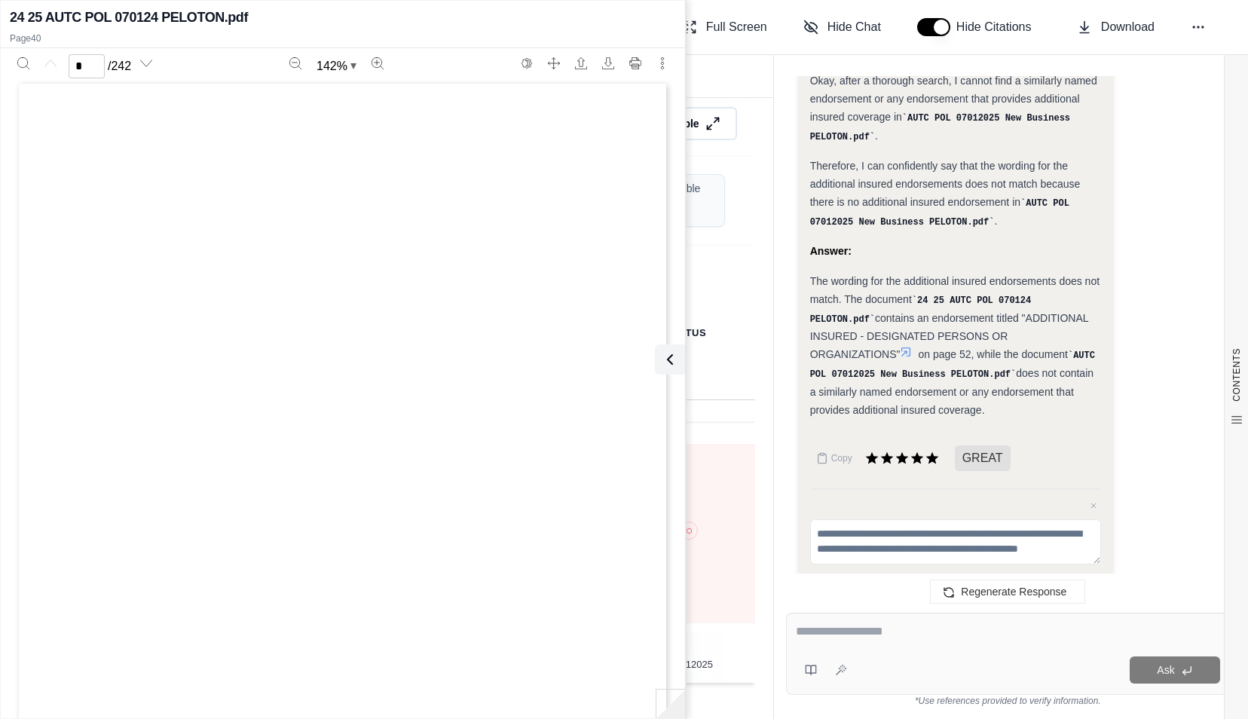
scroll to position [0, 0]
type input "**"
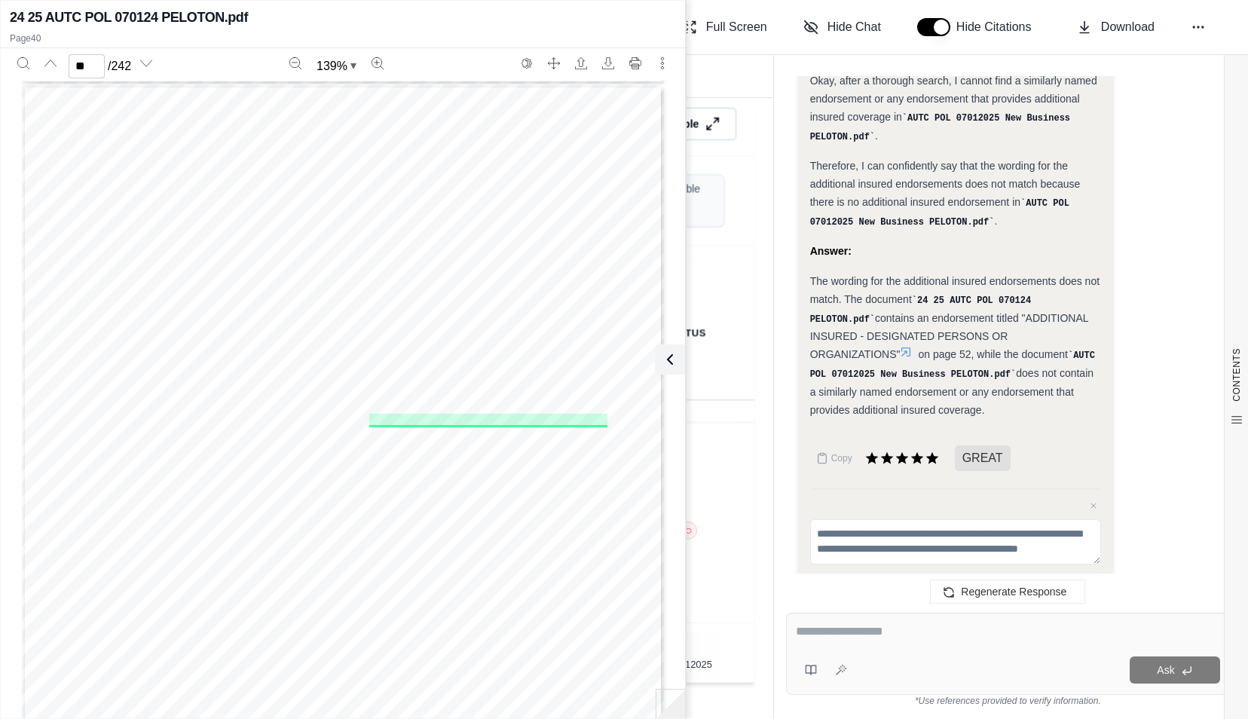
scroll to position [32407, 0]
click at [706, 75] on div "Report Visuals BETA Documents" at bounding box center [416, 76] width 713 height 42
click at [677, 339] on div "** / 242 139 % DA-17920 (01/11) Ptd. In U.S.A. Page 1 of 2 THIS ENDORSEMENT CHA…" at bounding box center [343, 377] width 684 height 659
click at [671, 356] on icon at bounding box center [667, 359] width 18 height 18
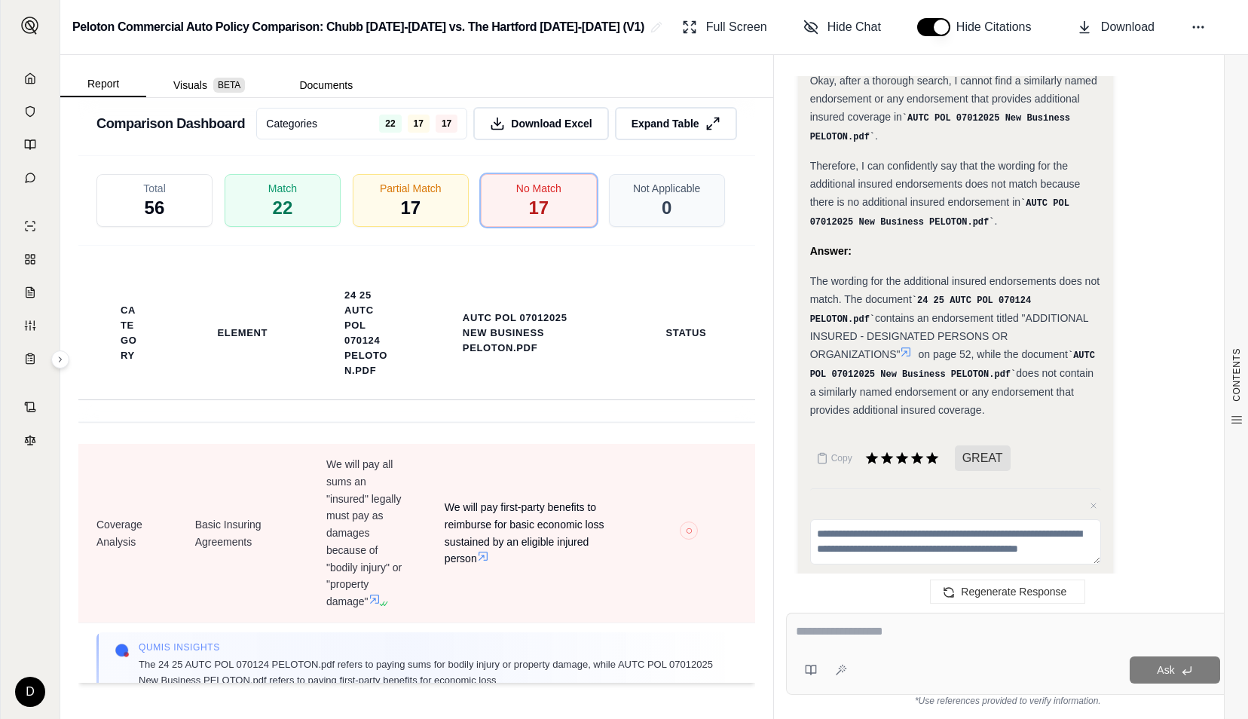
click at [488, 561] on icon at bounding box center [483, 556] width 9 height 9
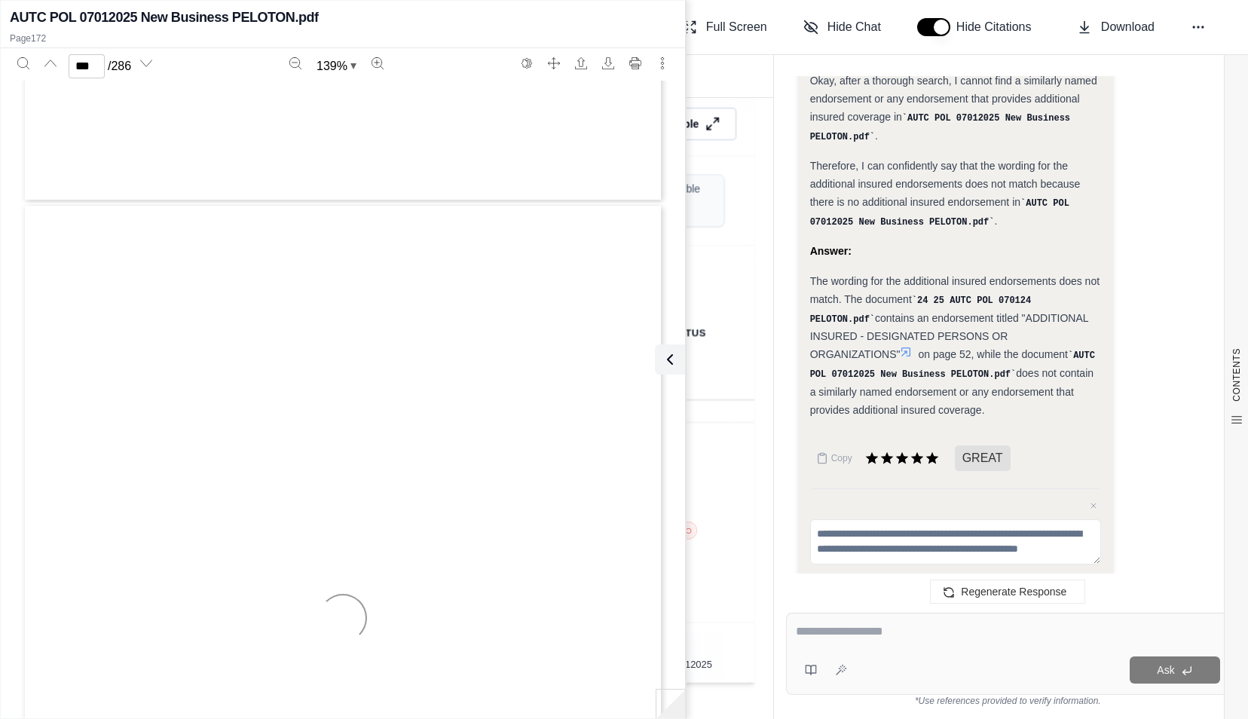
type input "***"
click at [668, 356] on icon at bounding box center [667, 359] width 5 height 9
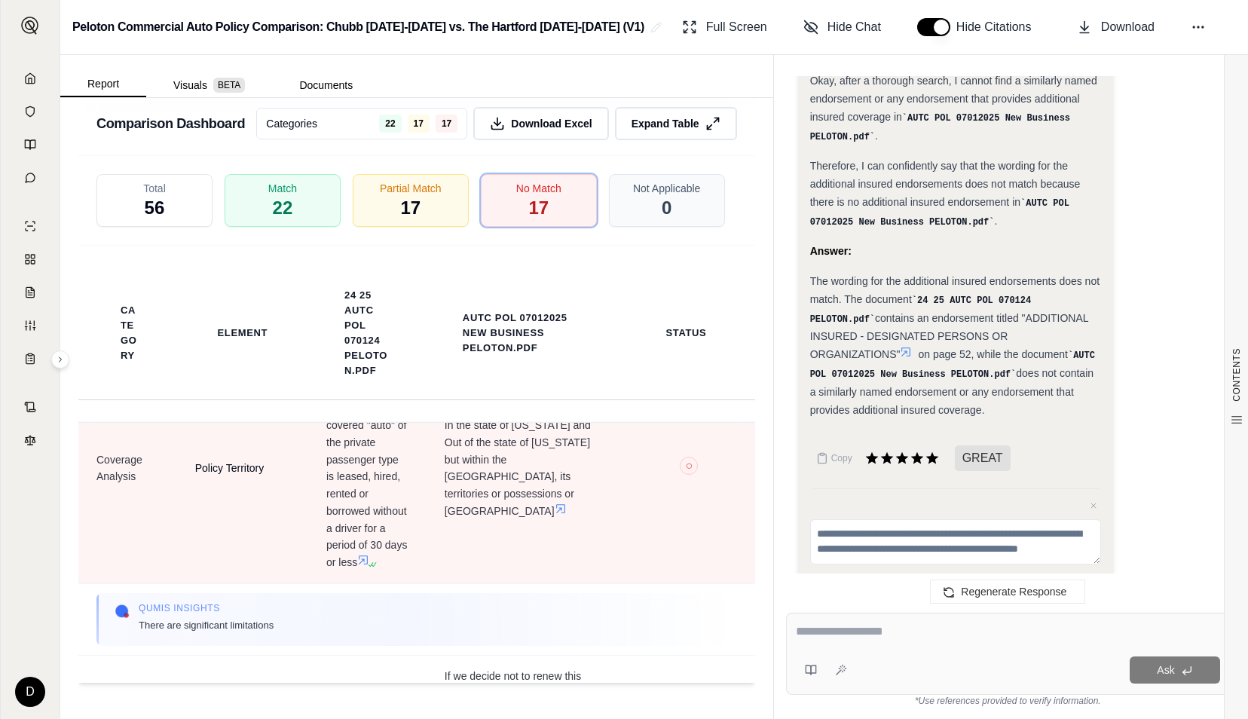
scroll to position [754, 0]
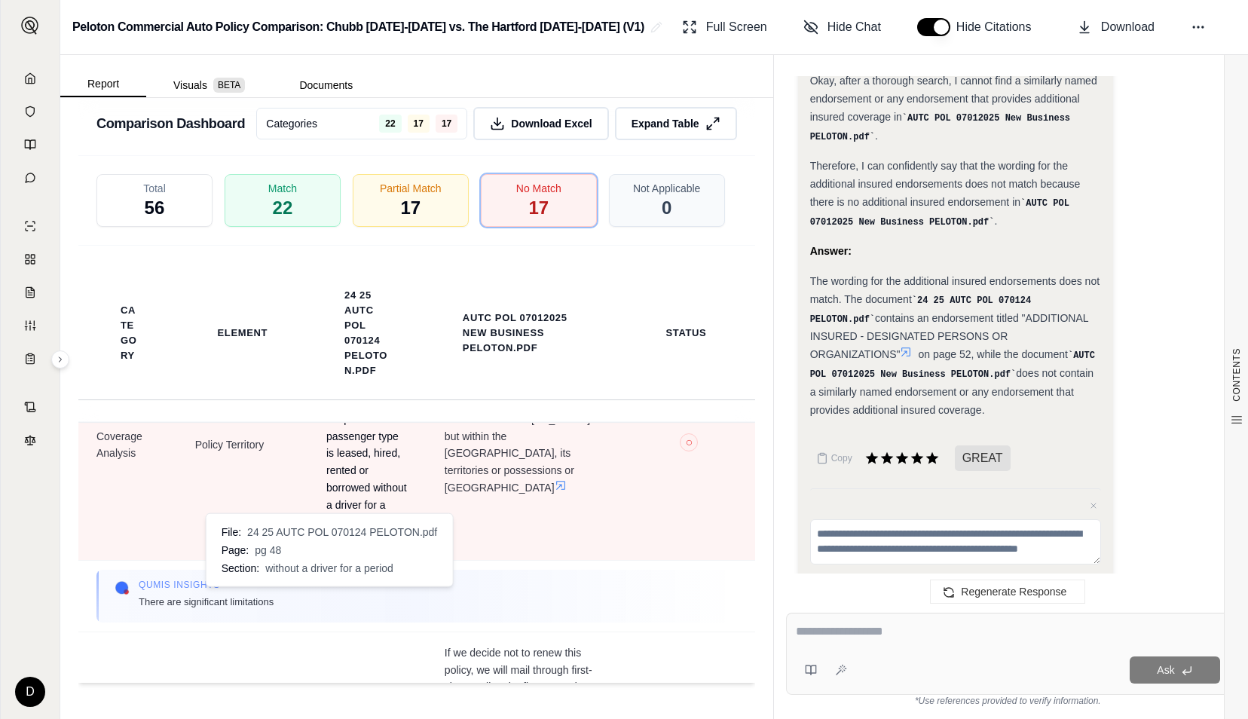
click at [357, 543] on icon at bounding box center [363, 537] width 12 height 12
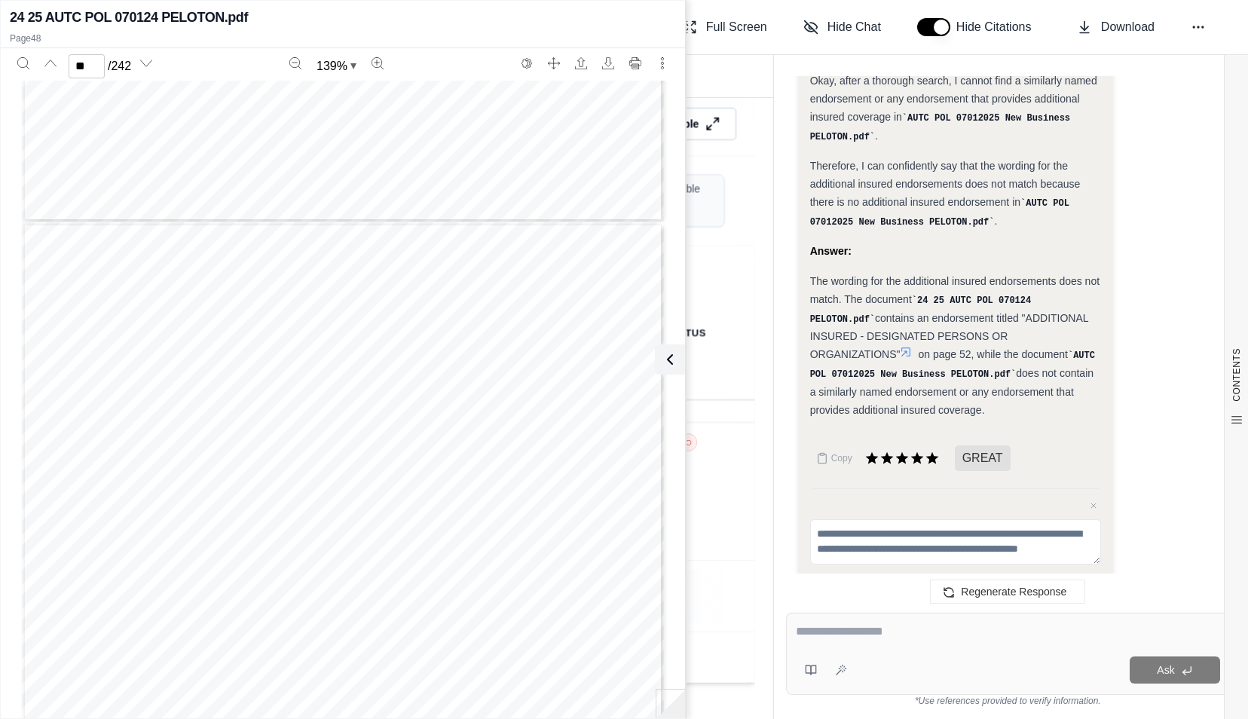
scroll to position [34306, 0]
type input "**"
click at [675, 359] on icon at bounding box center [667, 359] width 18 height 18
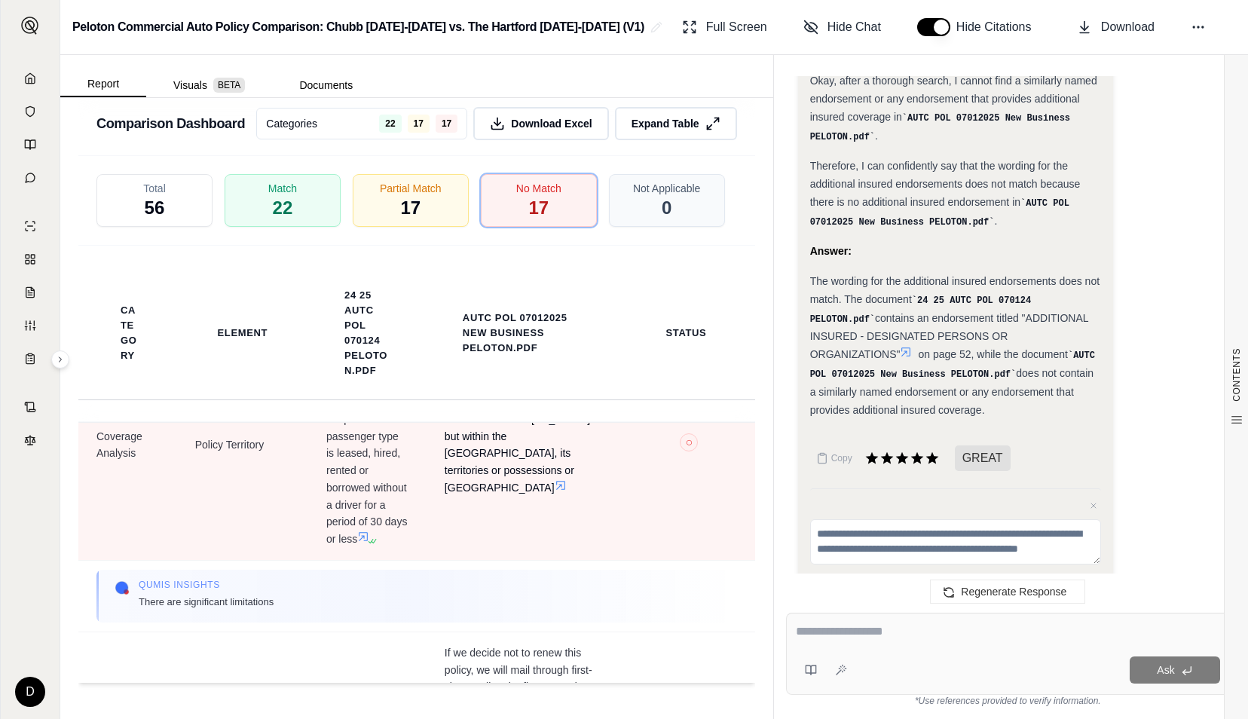
click at [555, 491] on icon at bounding box center [561, 485] width 12 height 12
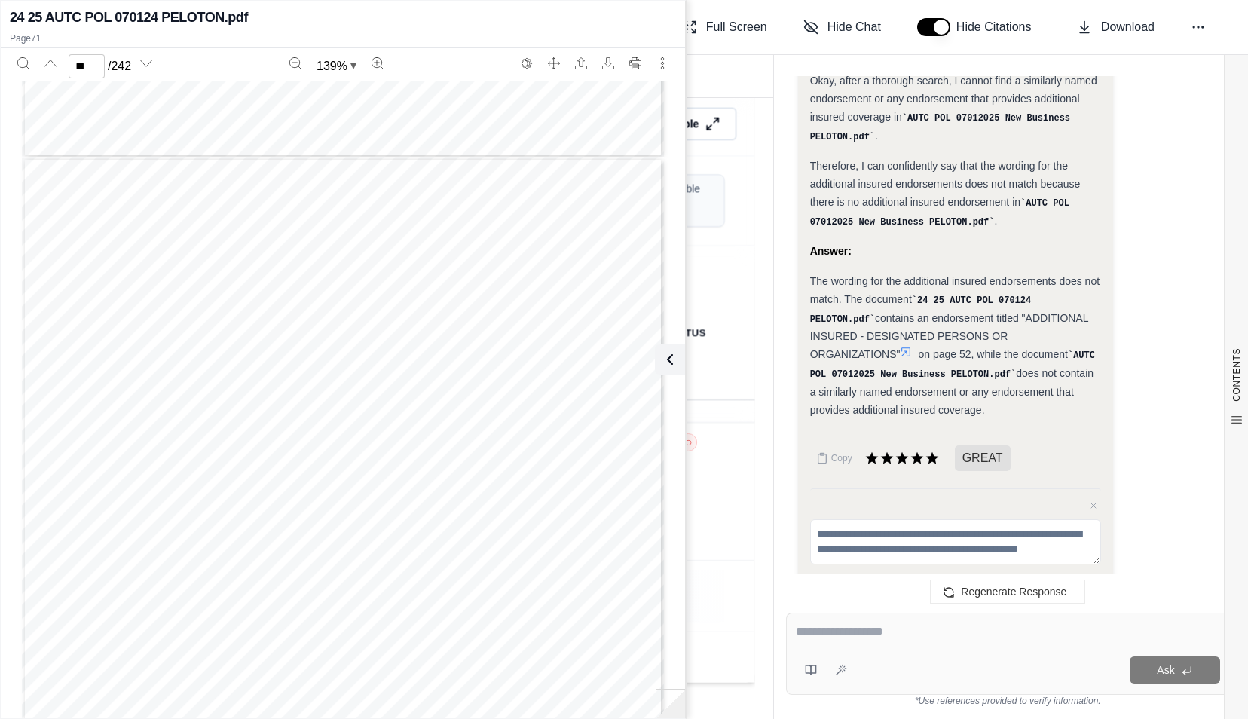
scroll to position [58091, 0]
type input "**"
click at [666, 358] on icon at bounding box center [667, 359] width 5 height 9
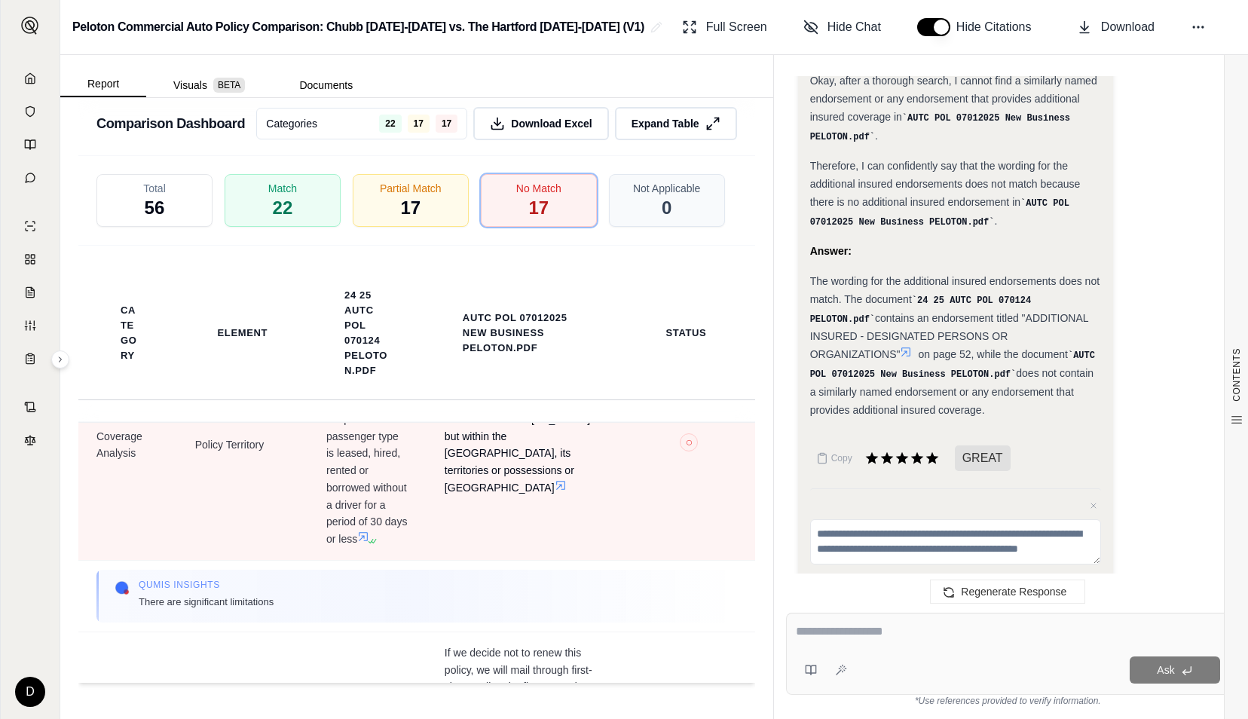
click at [555, 491] on icon at bounding box center [561, 485] width 12 height 12
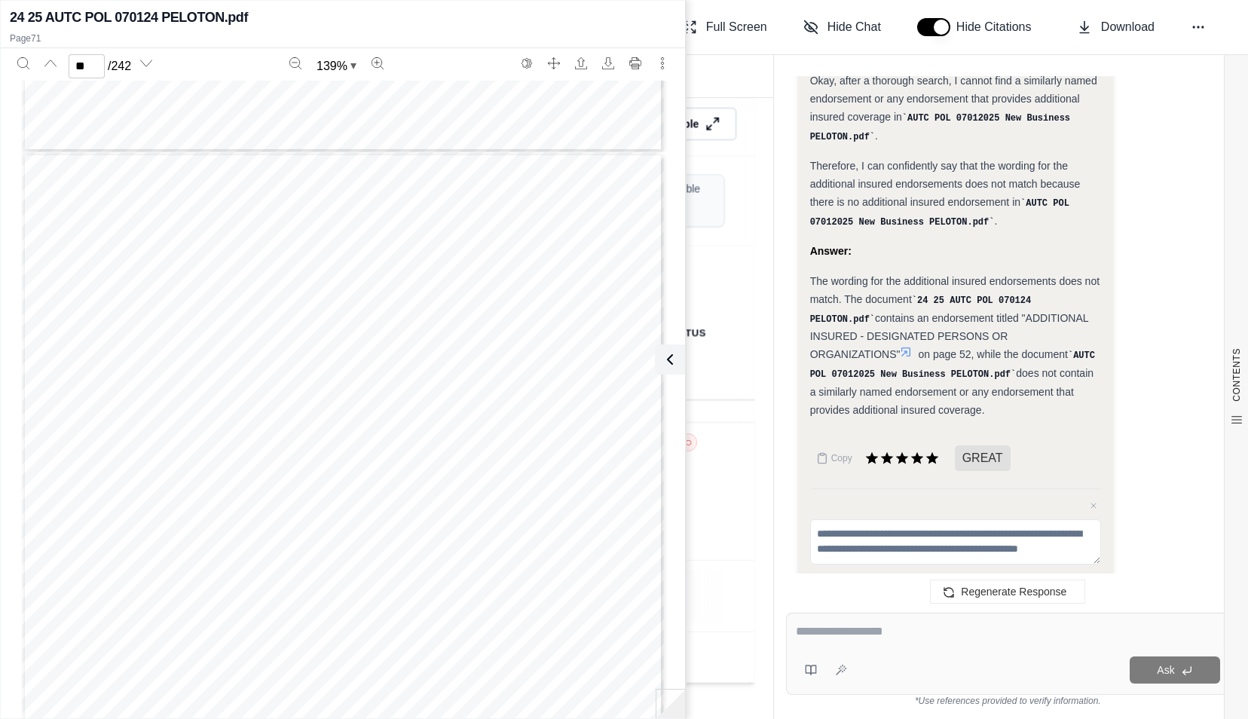
scroll to position [56057, 0]
type input "**"
click at [660, 363] on icon at bounding box center [667, 359] width 18 height 18
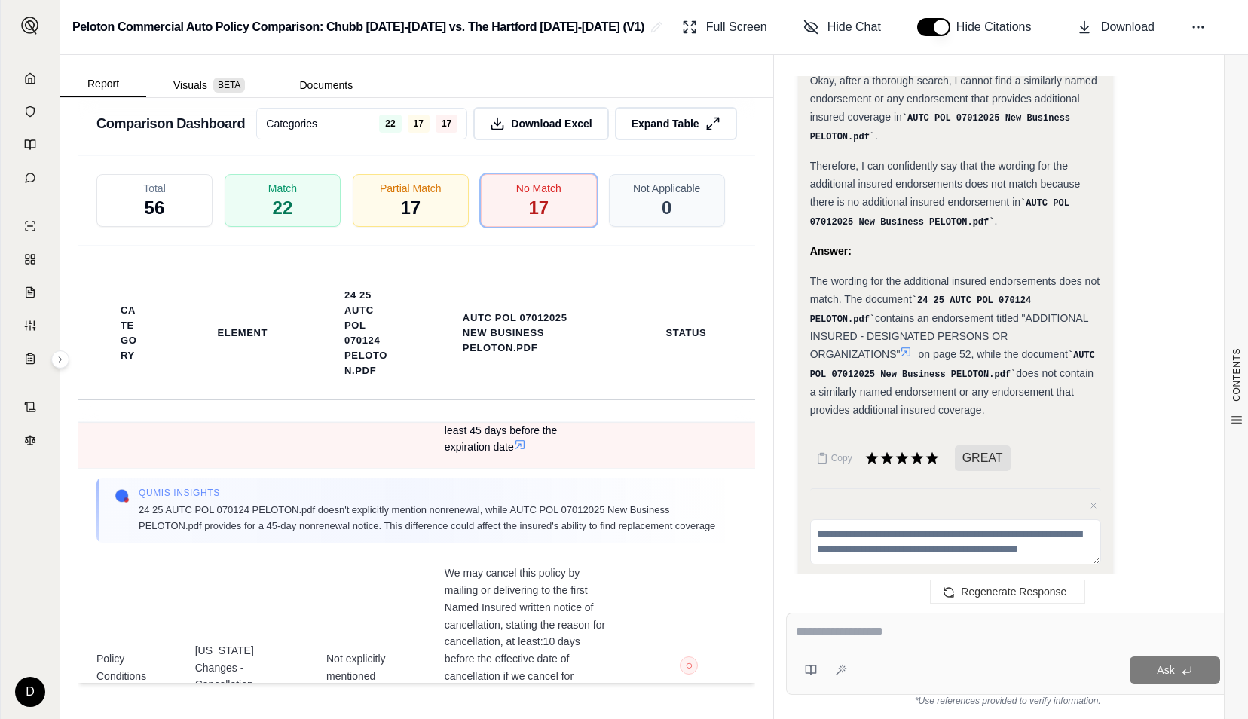
scroll to position [980, 0]
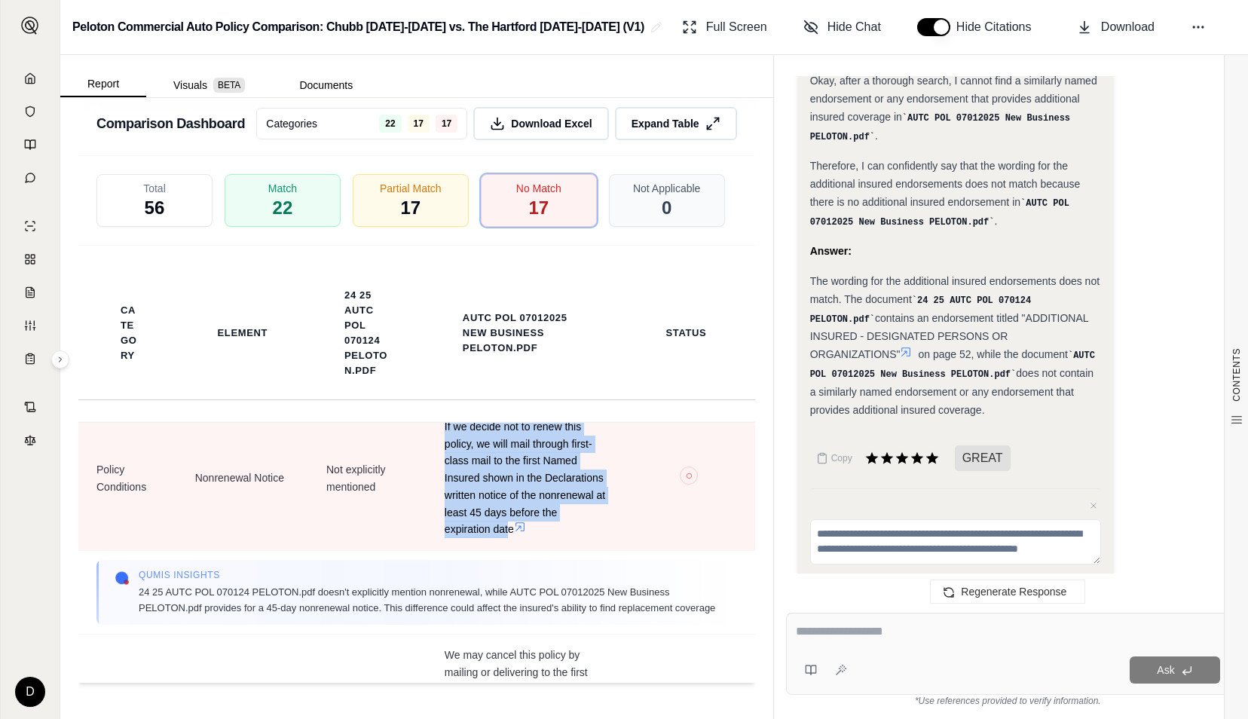
drag, startPoint x: 435, startPoint y: 488, endPoint x: 549, endPoint y: 580, distance: 146.3
click at [549, 538] on span "If we decide not to renew this policy, we will mail through first-class mail to…" at bounding box center [525, 478] width 161 height 120
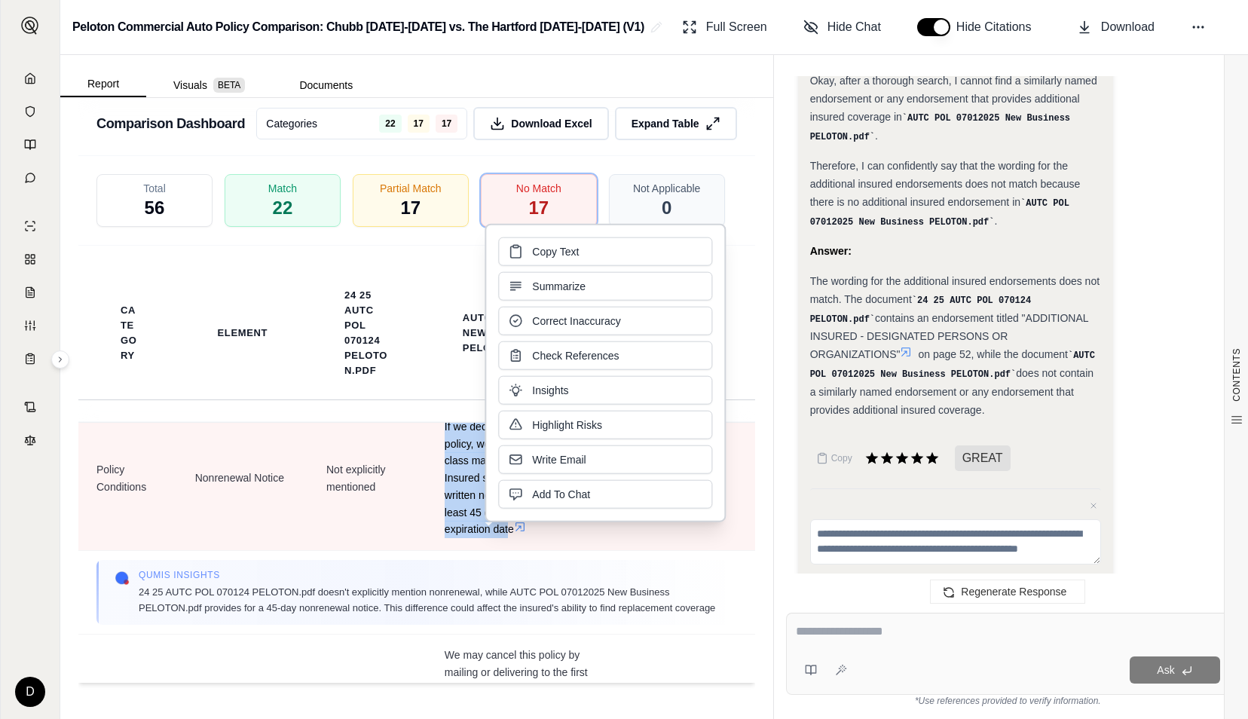
drag, startPoint x: 549, startPoint y: 580, endPoint x: 525, endPoint y: 570, distance: 26.3
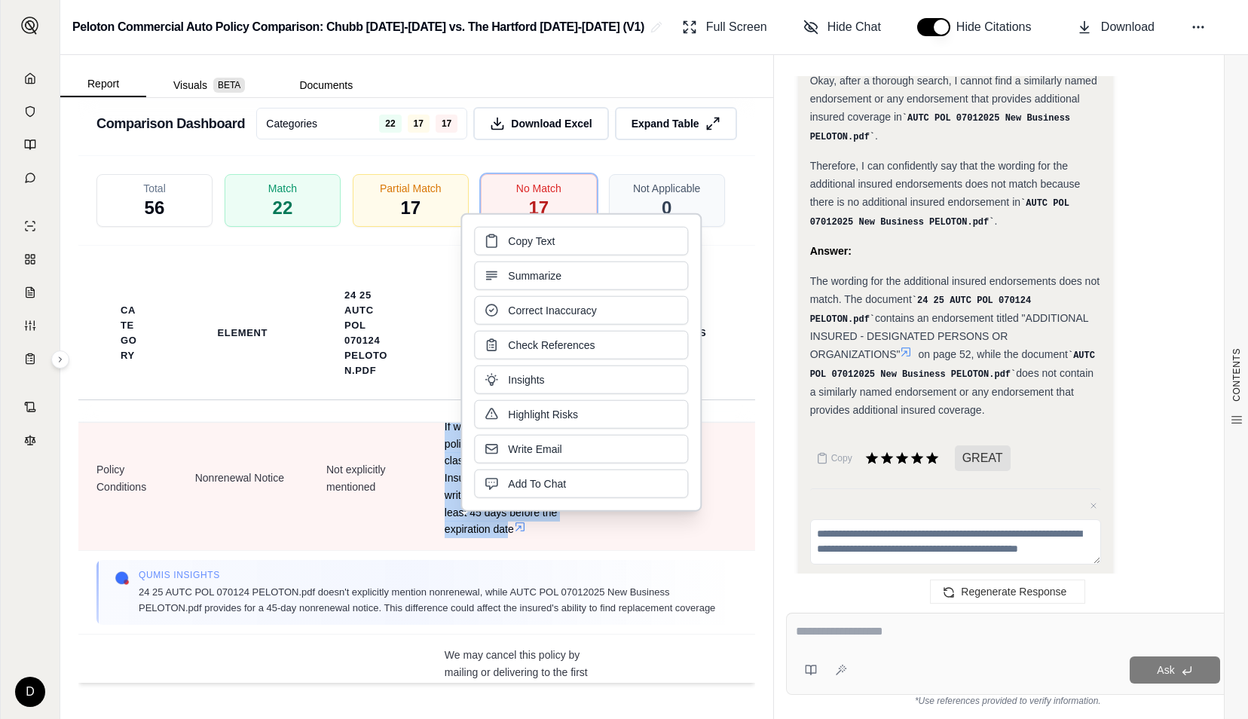
copy span "If we decide not to renew this policy, we will mail through first-class mail to…"
click at [532, 533] on span at bounding box center [523, 527] width 18 height 12
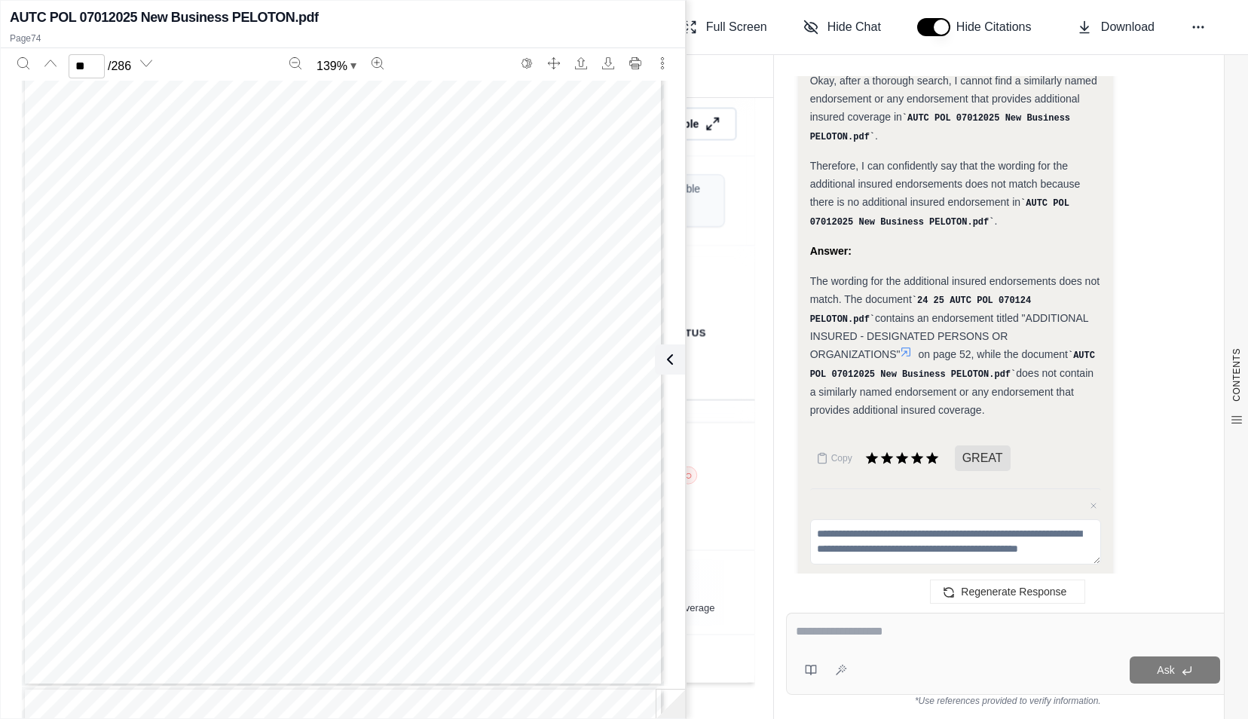
scroll to position [60810, 0]
type input "**"
click at [670, 359] on icon at bounding box center [667, 359] width 18 height 18
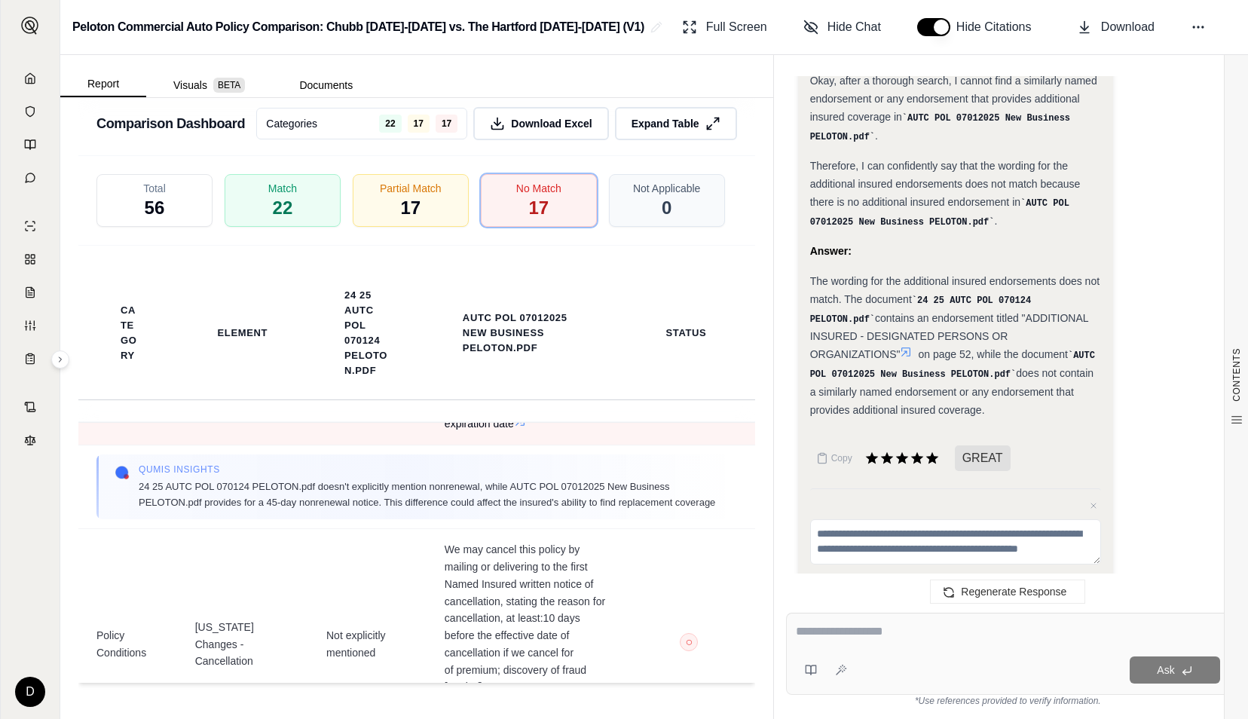
scroll to position [1055, 0]
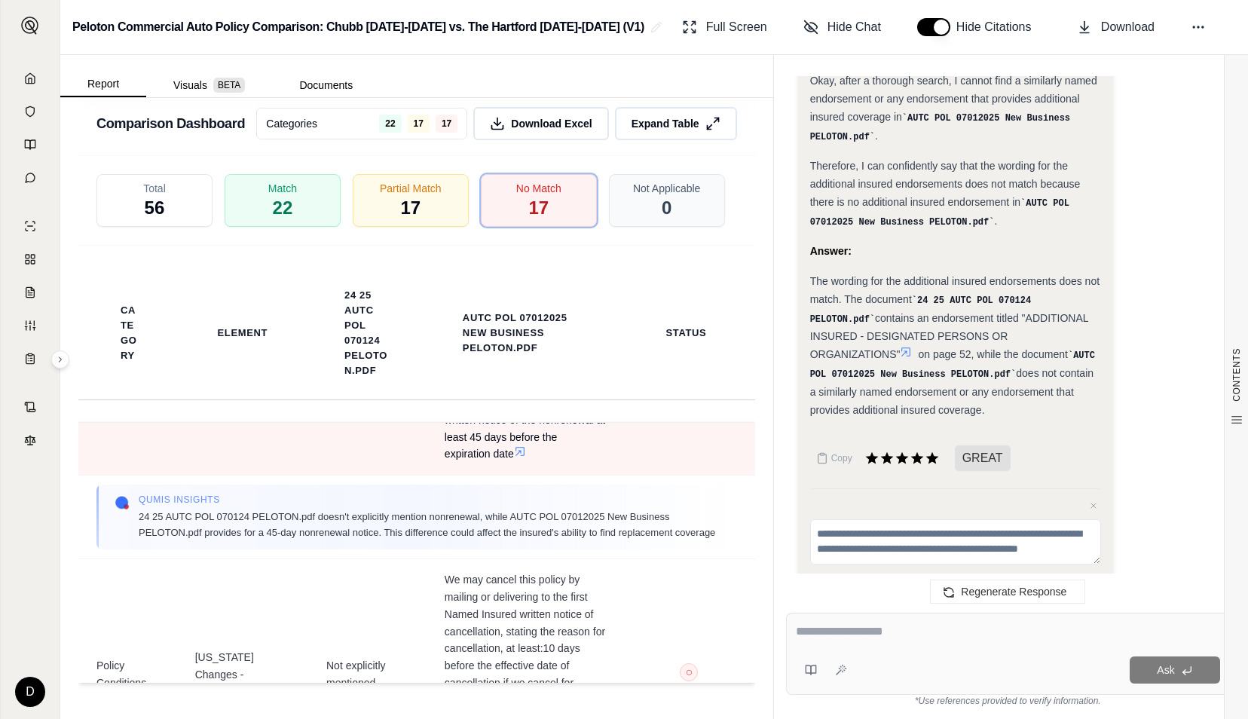
click at [525, 457] on icon at bounding box center [519, 452] width 9 height 9
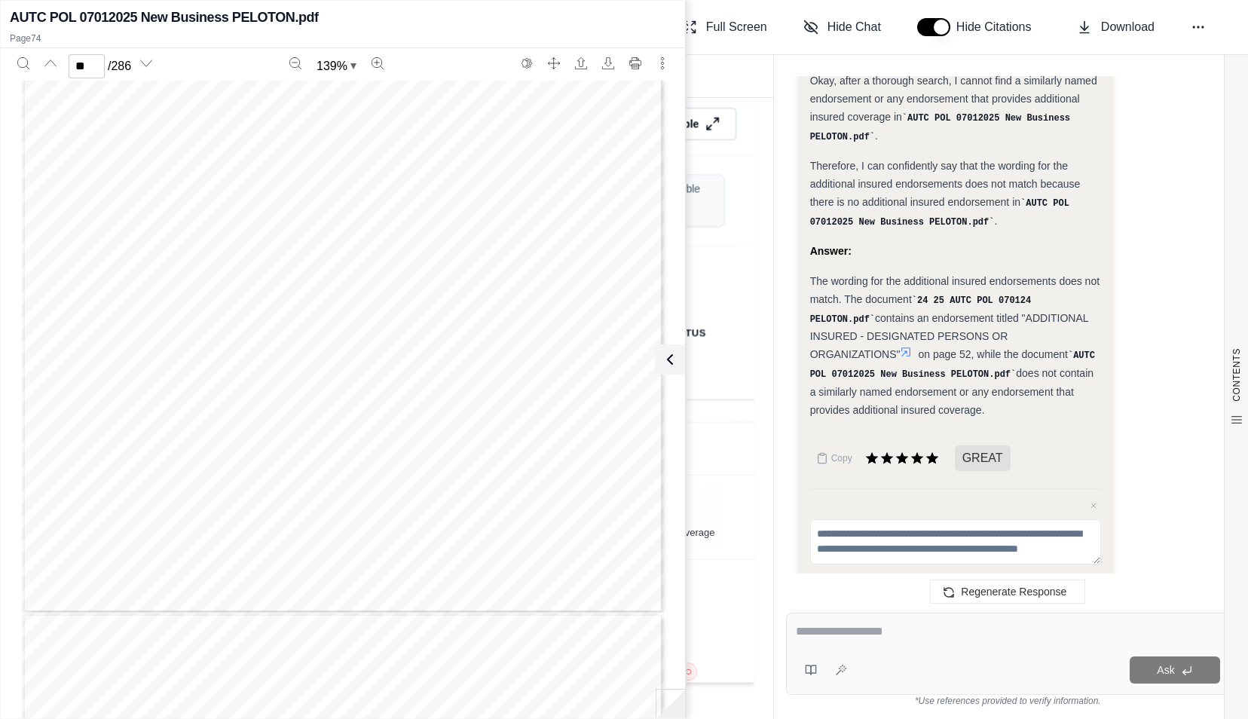
scroll to position [61563, 0]
type input "**"
click at [672, 360] on icon at bounding box center [667, 359] width 18 height 18
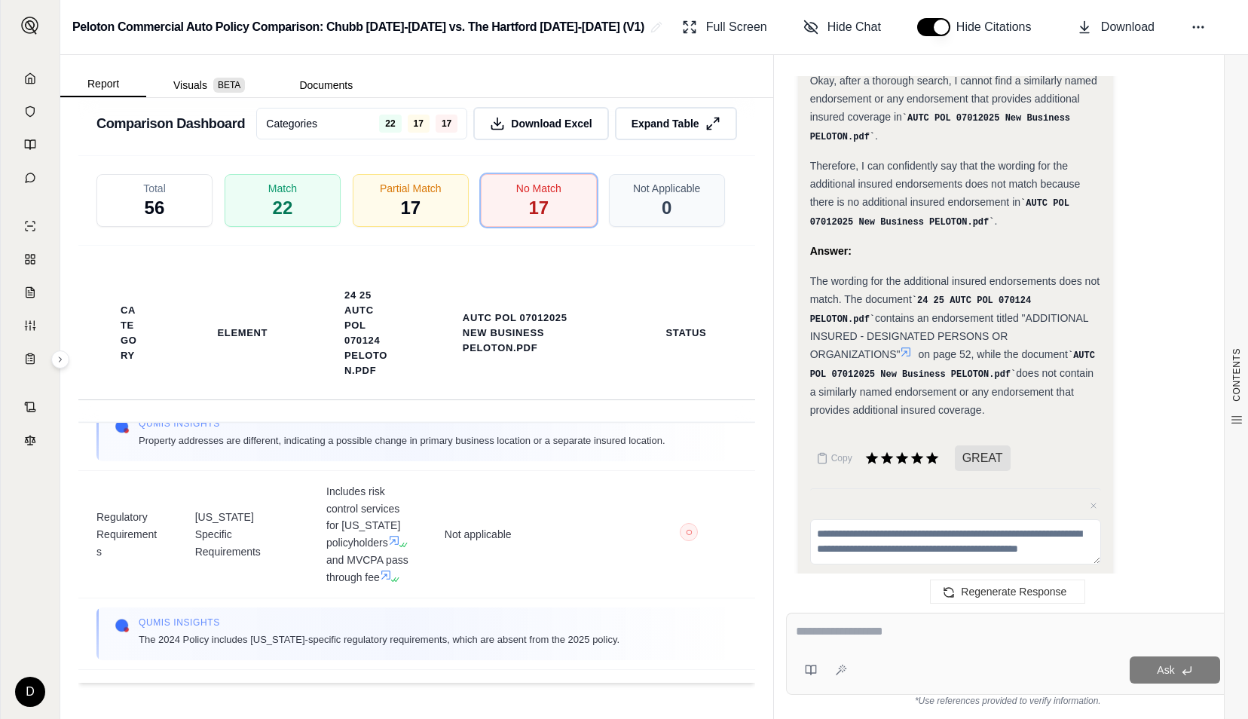
scroll to position [2864, 0]
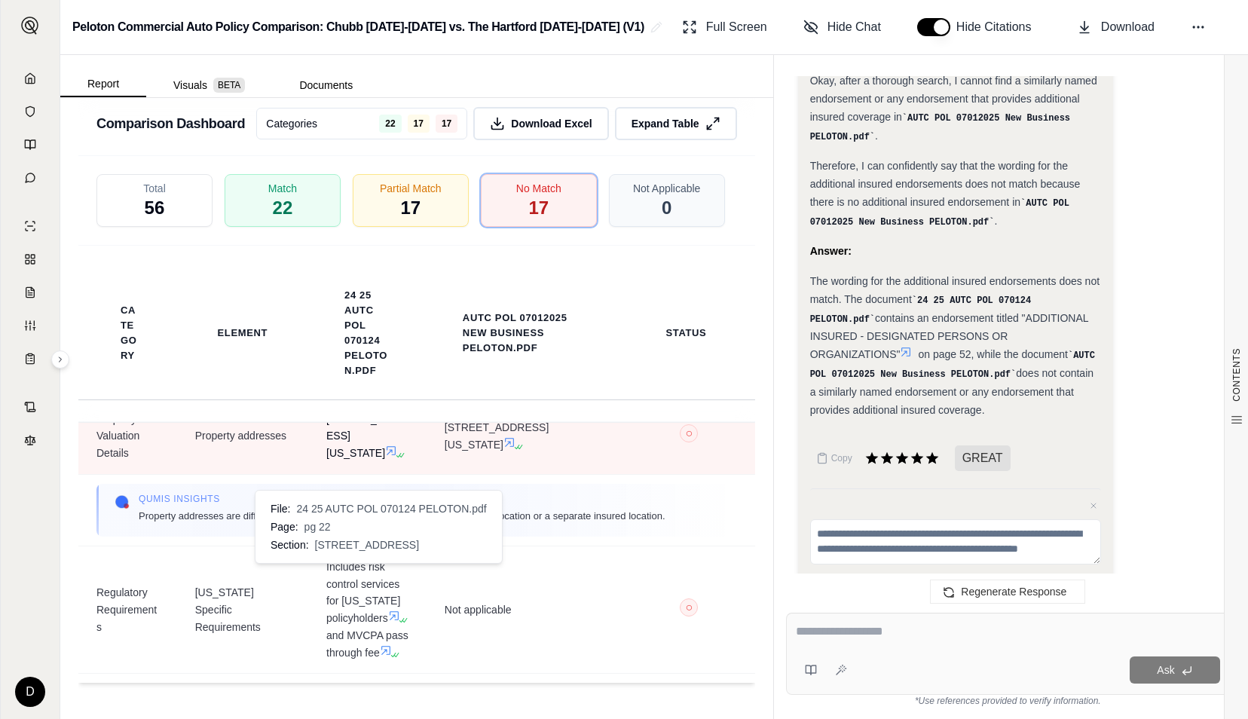
click at [385, 457] on icon at bounding box center [391, 451] width 12 height 12
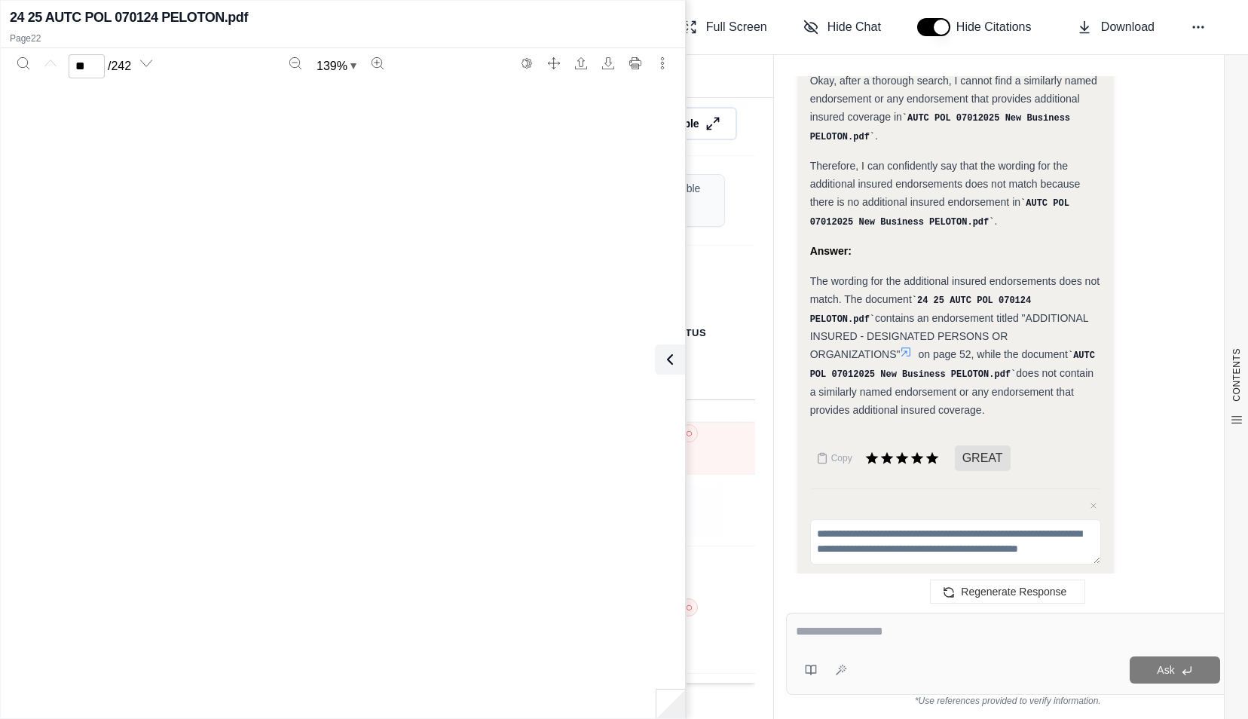
type input "**"
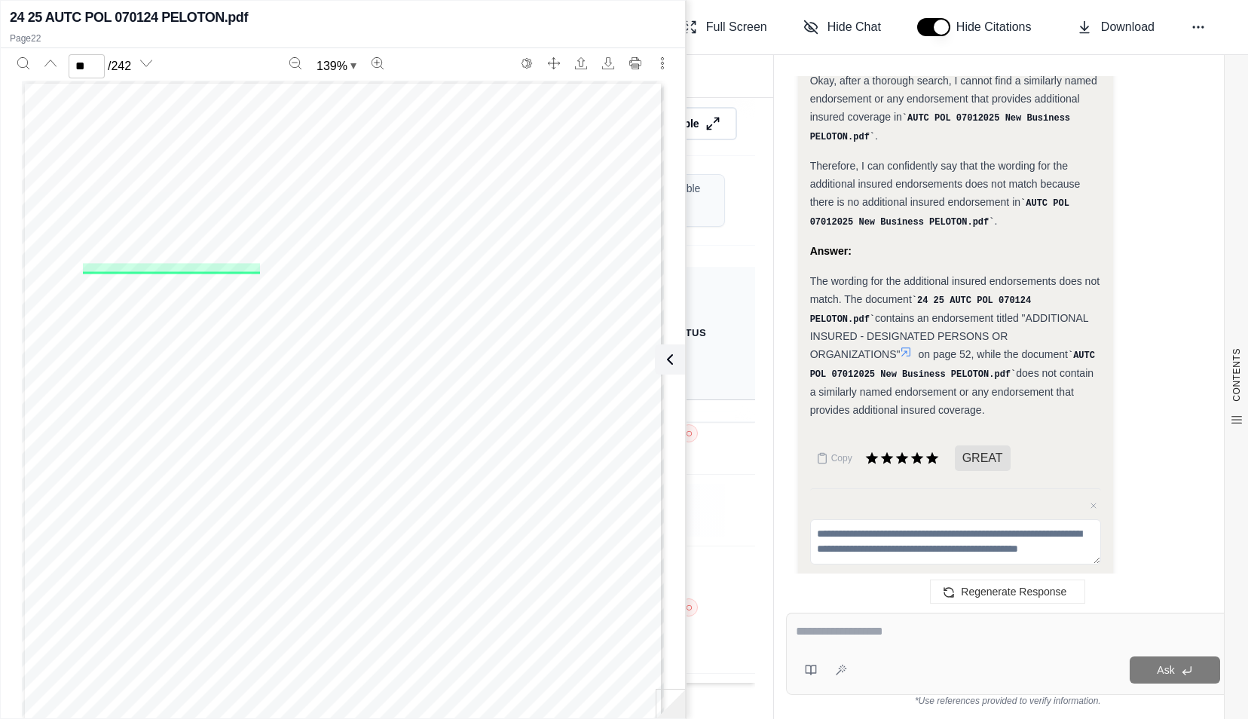
click at [662, 352] on icon at bounding box center [670, 359] width 18 height 18
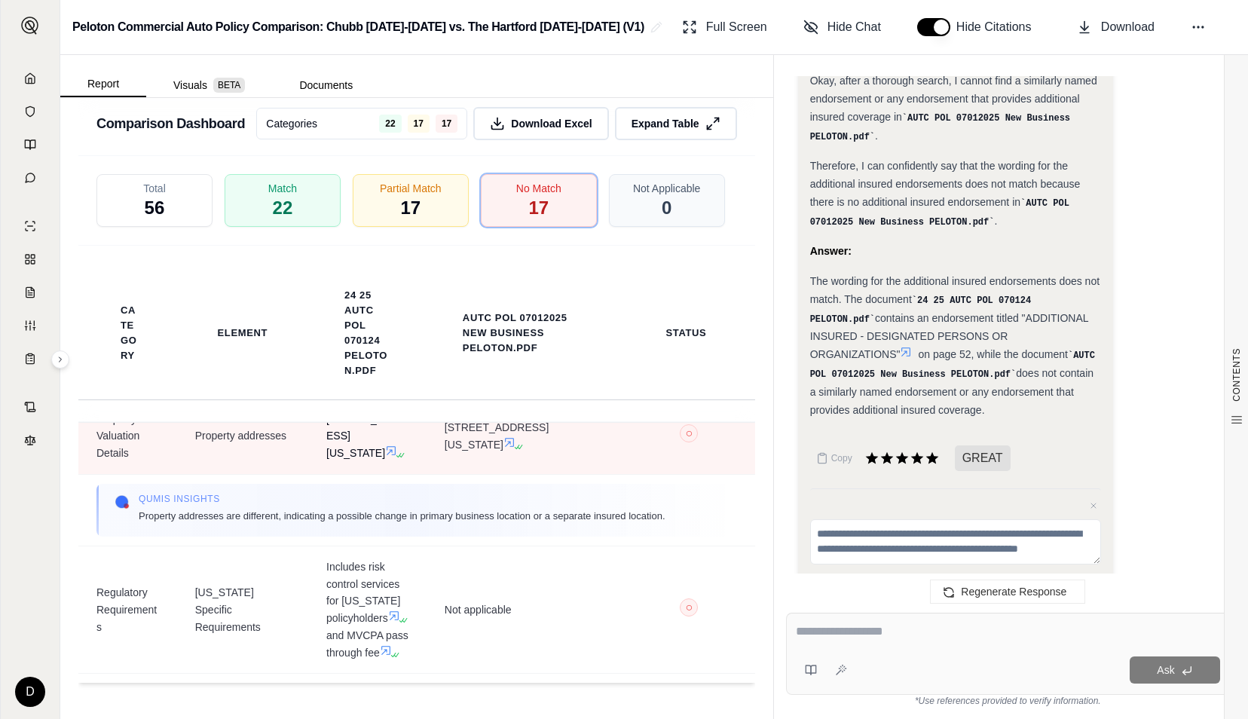
drag, startPoint x: 319, startPoint y: 539, endPoint x: 377, endPoint y: 571, distance: 66.5
click at [377, 474] on td "[STREET_ADDRESS][US_STATE]" at bounding box center [367, 436] width 118 height 76
drag, startPoint x: 377, startPoint y: 571, endPoint x: 359, endPoint y: 555, distance: 24.5
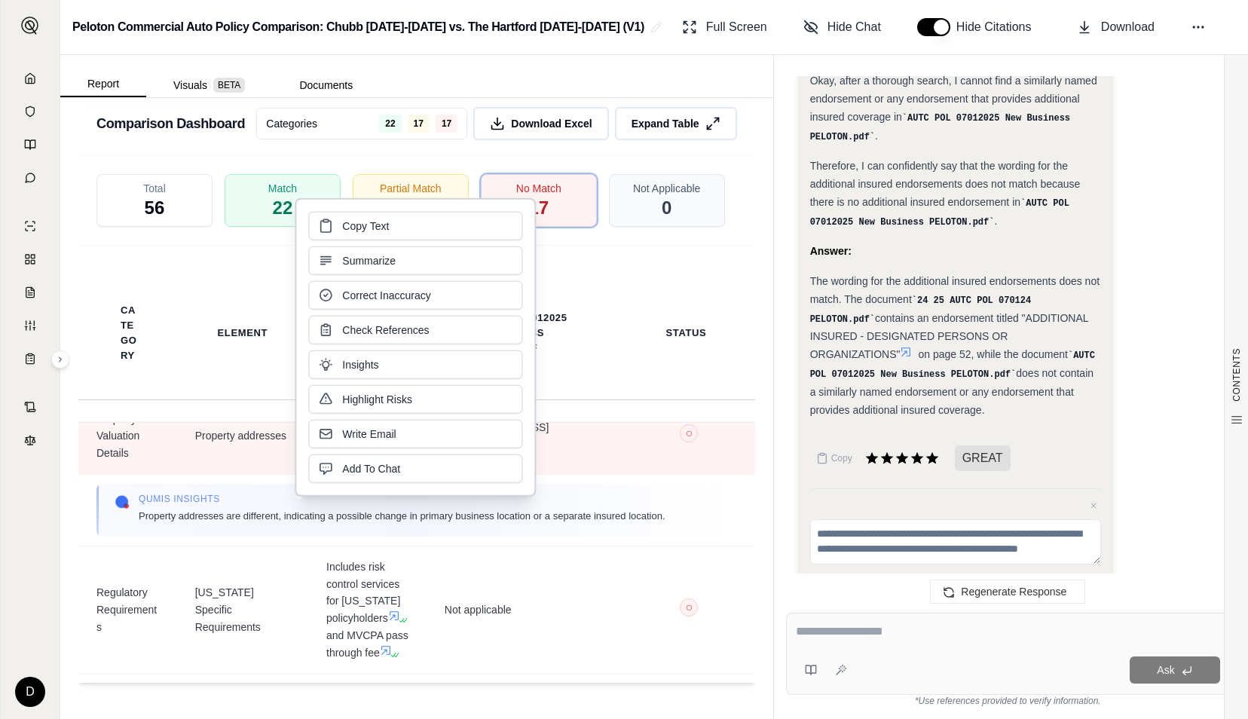
copy span "[STREET_ADDRESS][US_STATE]"
click at [433, 474] on td "[STREET_ADDRESS][US_STATE]" at bounding box center [525, 436] width 197 height 76
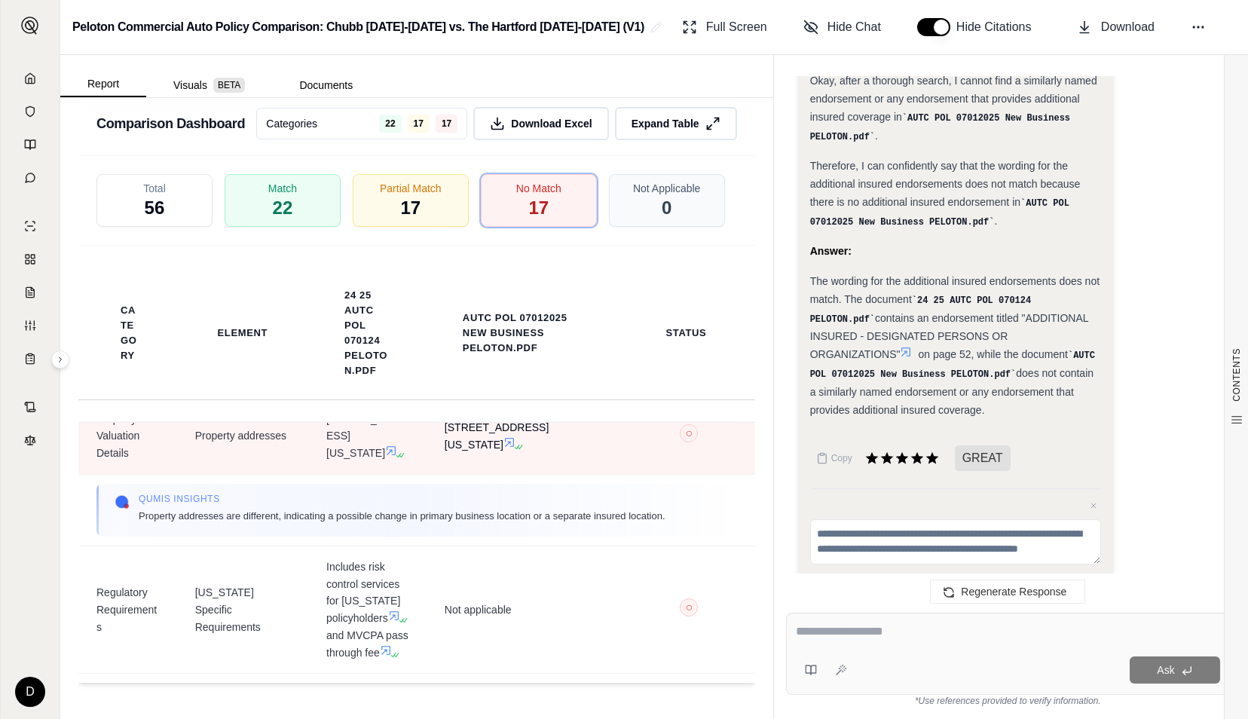
drag, startPoint x: 438, startPoint y: 544, endPoint x: 491, endPoint y: 560, distance: 55.8
click at [491, 454] on span "[STREET_ADDRESS][US_STATE]" at bounding box center [525, 436] width 161 height 35
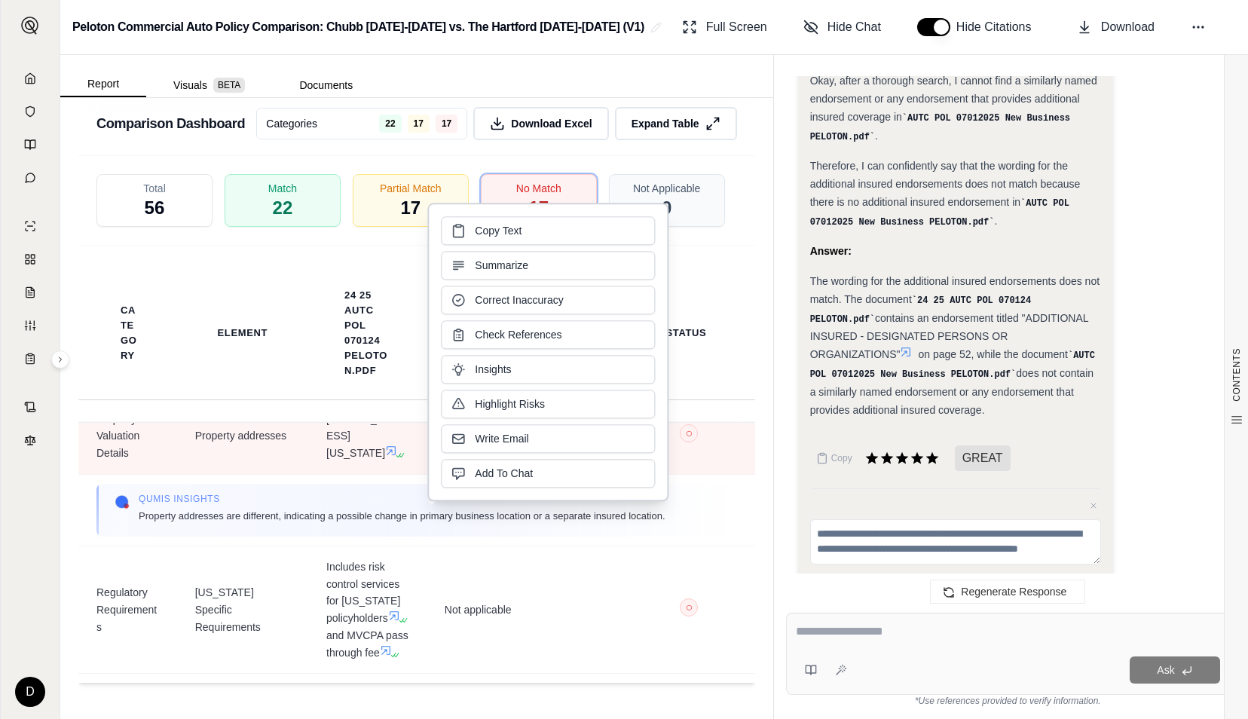
drag, startPoint x: 491, startPoint y: 560, endPoint x: 440, endPoint y: 558, distance: 51.3
click at [445, 454] on span "[STREET_ADDRESS][US_STATE]" at bounding box center [525, 436] width 161 height 35
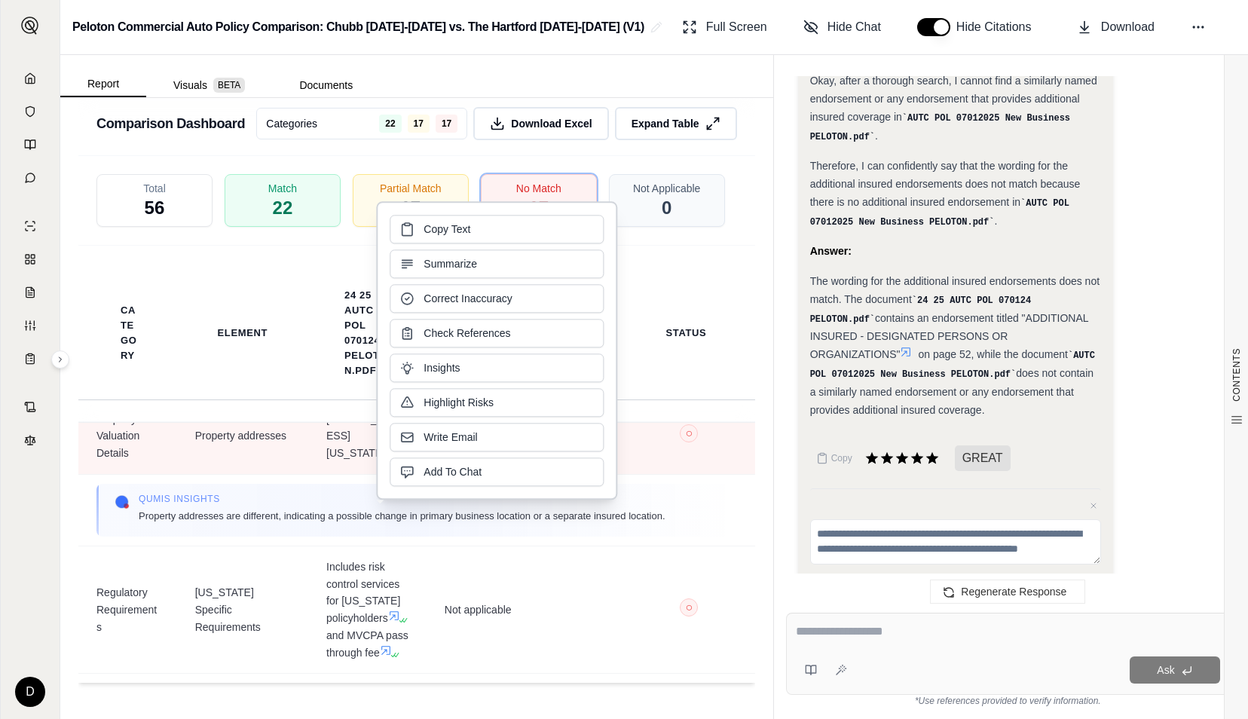
click at [433, 474] on td "[STREET_ADDRESS][US_STATE]" at bounding box center [525, 436] width 197 height 76
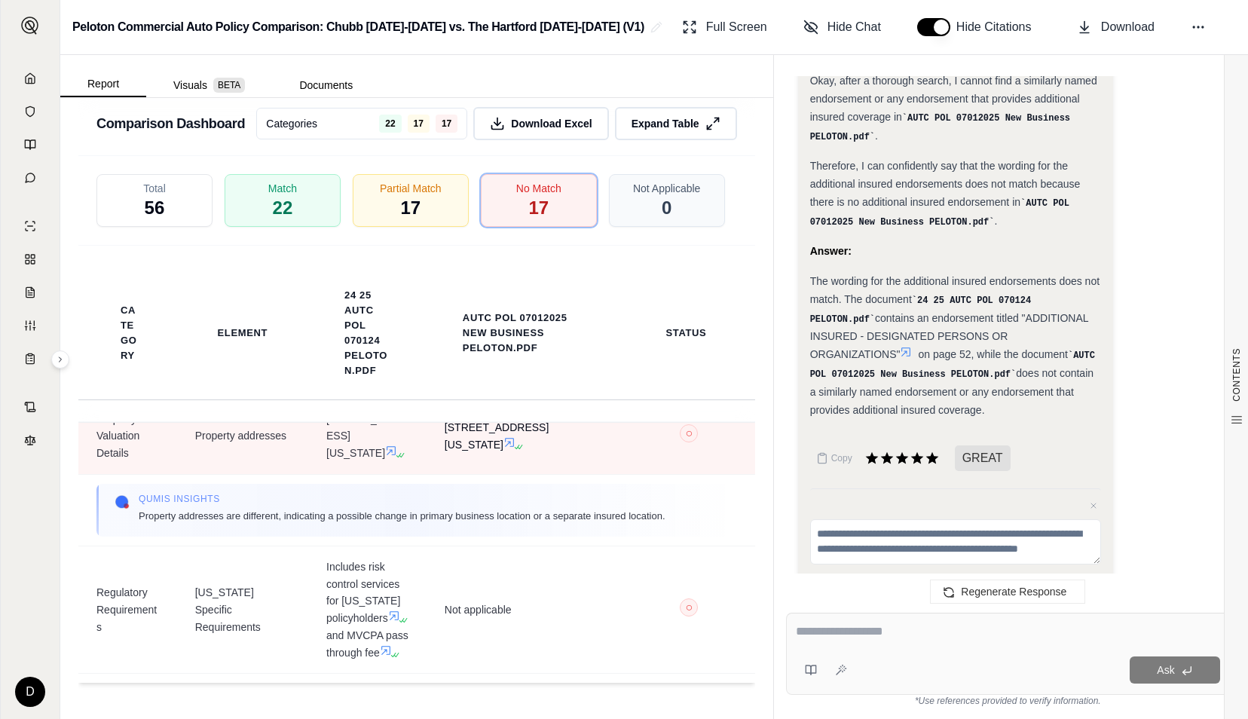
drag, startPoint x: 436, startPoint y: 550, endPoint x: 509, endPoint y: 564, distance: 75.1
click at [509, 454] on span "[STREET_ADDRESS][US_STATE]" at bounding box center [525, 436] width 161 height 35
drag, startPoint x: 509, startPoint y: 564, endPoint x: 497, endPoint y: 561, distance: 12.4
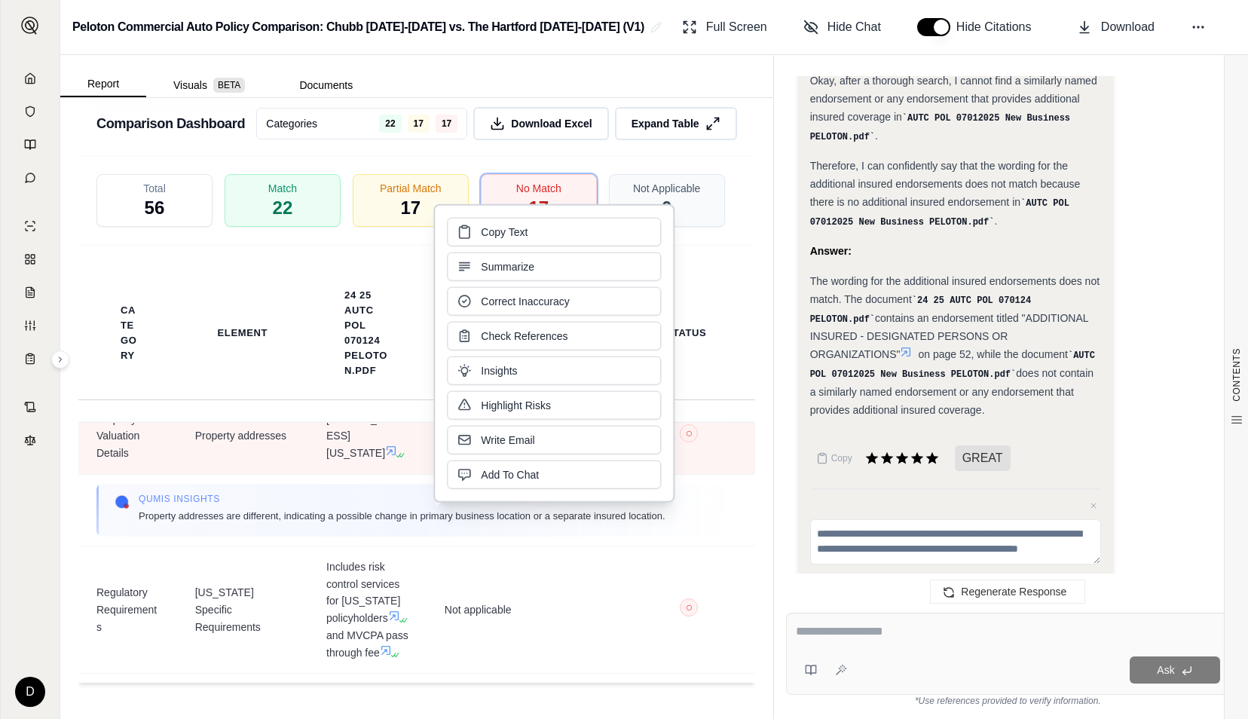
copy span "[STREET_ADDRESS][US_STATE]"
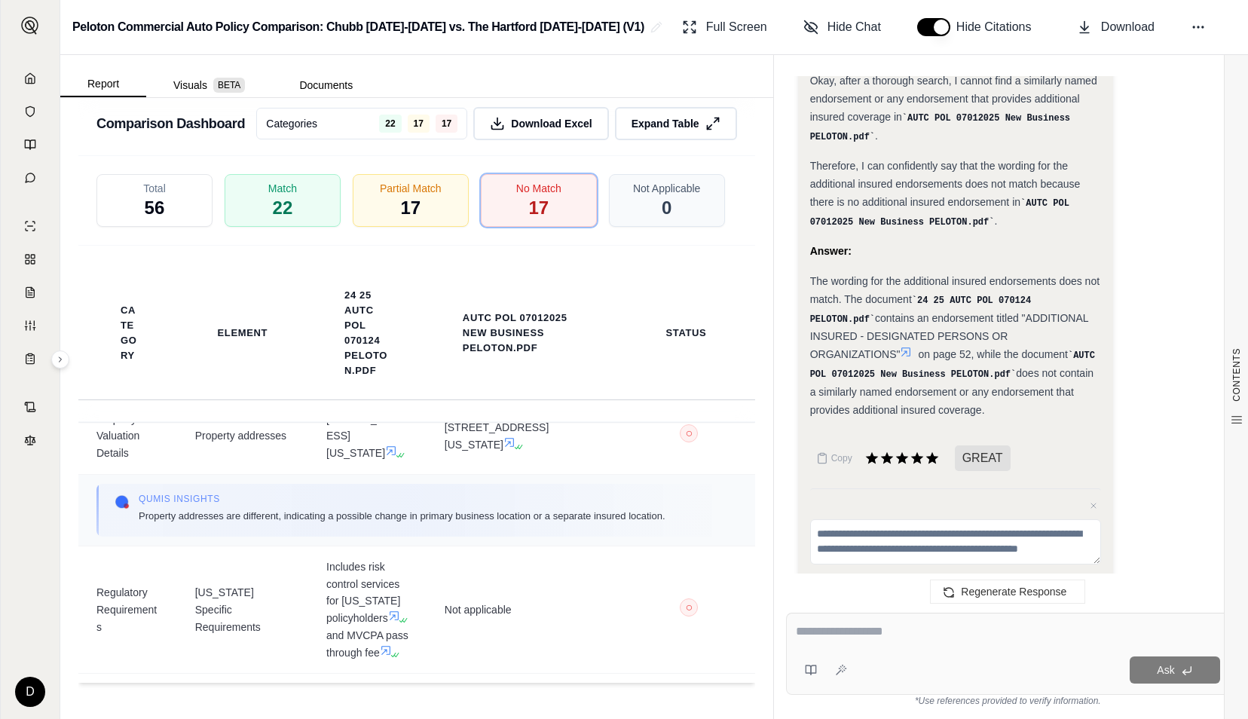
click at [552, 546] on td "Qumis INSIGHTS Property addresses are different, indicating a possible change i…" at bounding box center [416, 510] width 677 height 72
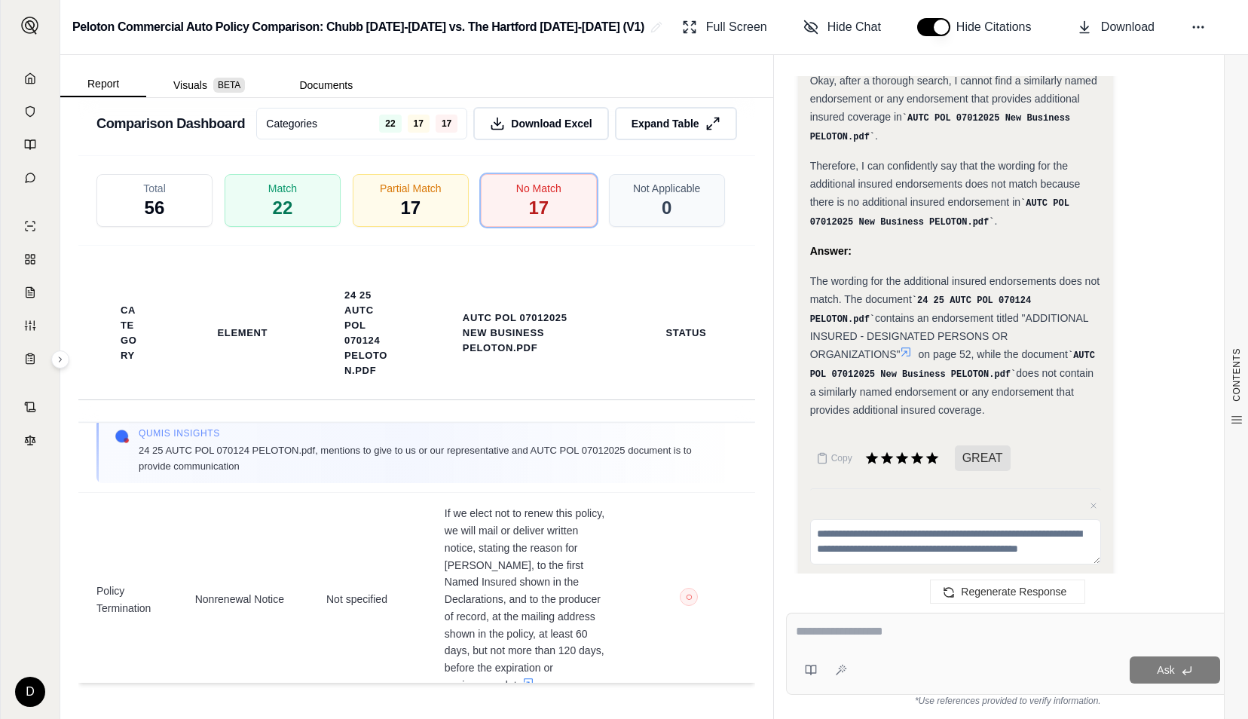
scroll to position [3542, 0]
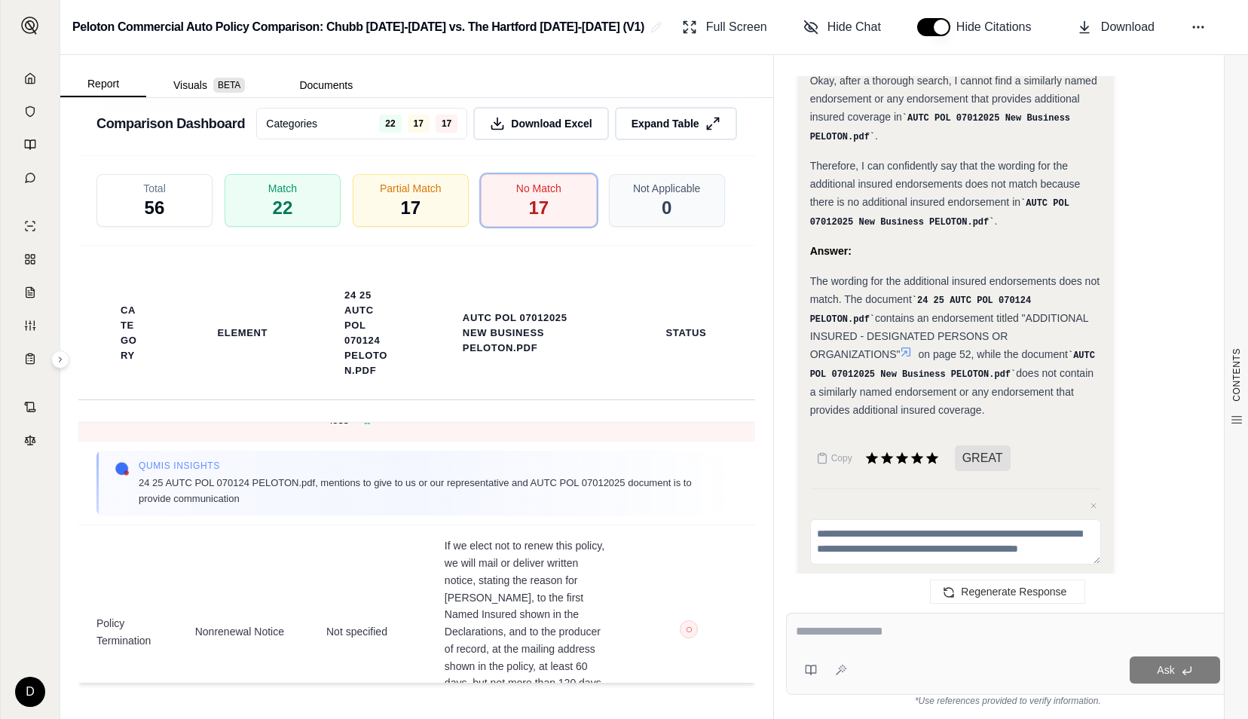
click at [355, 424] on icon at bounding box center [359, 417] width 12 height 12
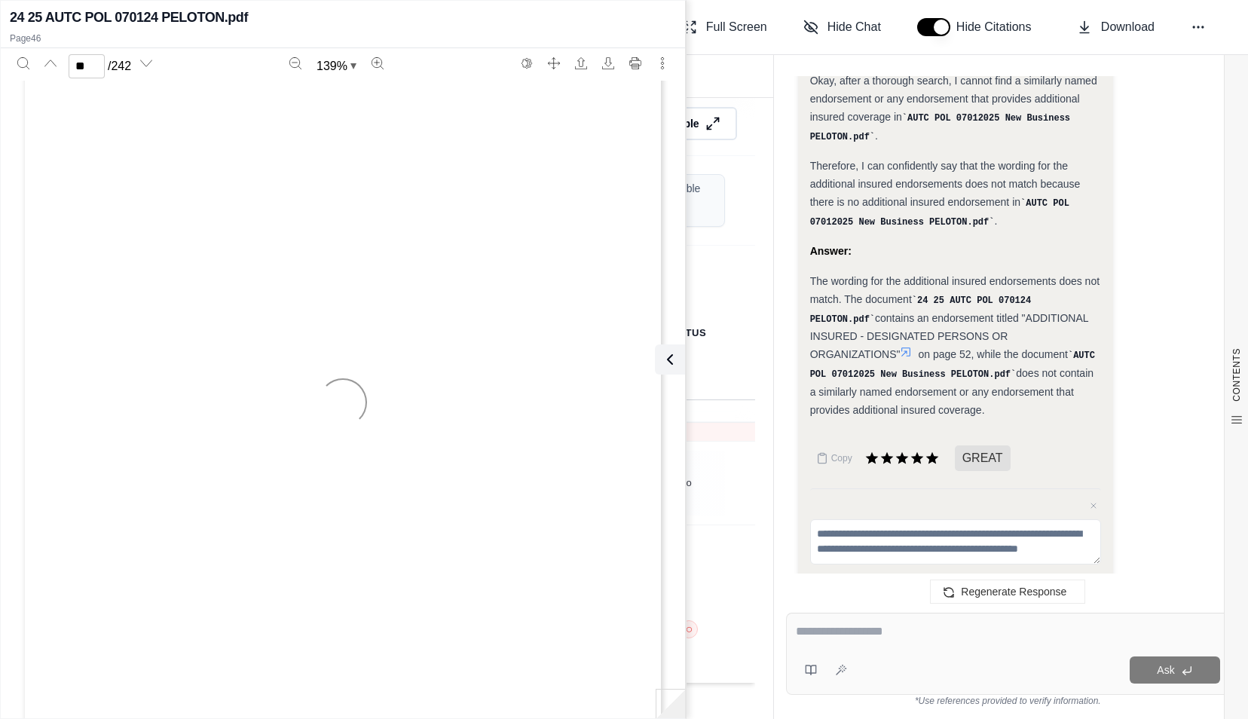
scroll to position [37393, 0]
type input "**"
click at [674, 368] on icon at bounding box center [667, 359] width 18 height 18
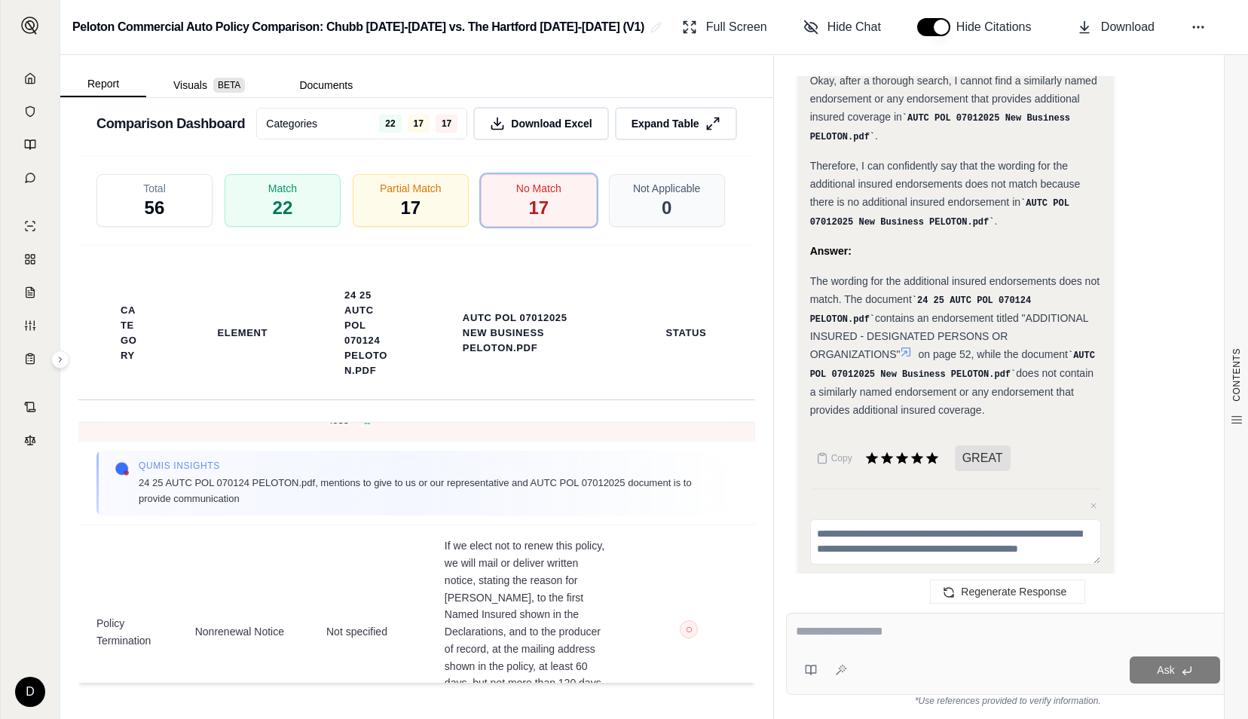
click at [522, 388] on icon at bounding box center [526, 383] width 9 height 9
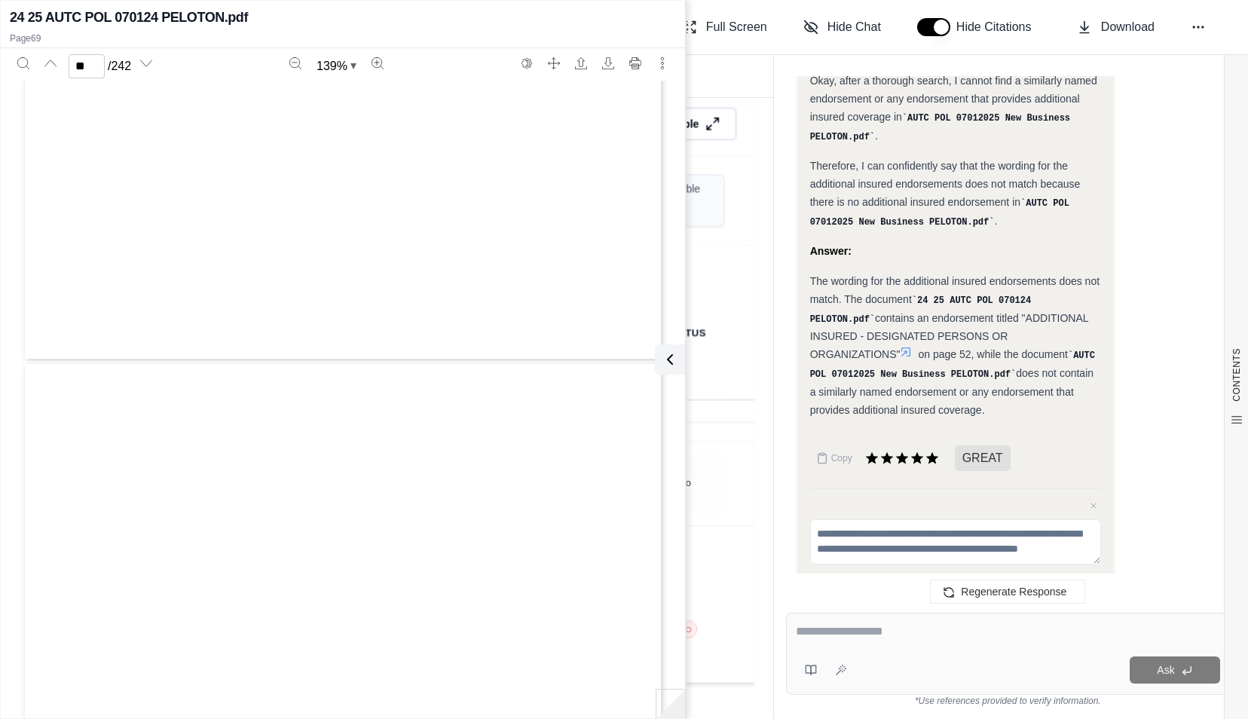
type input "**"
click at [675, 353] on icon at bounding box center [667, 359] width 18 height 18
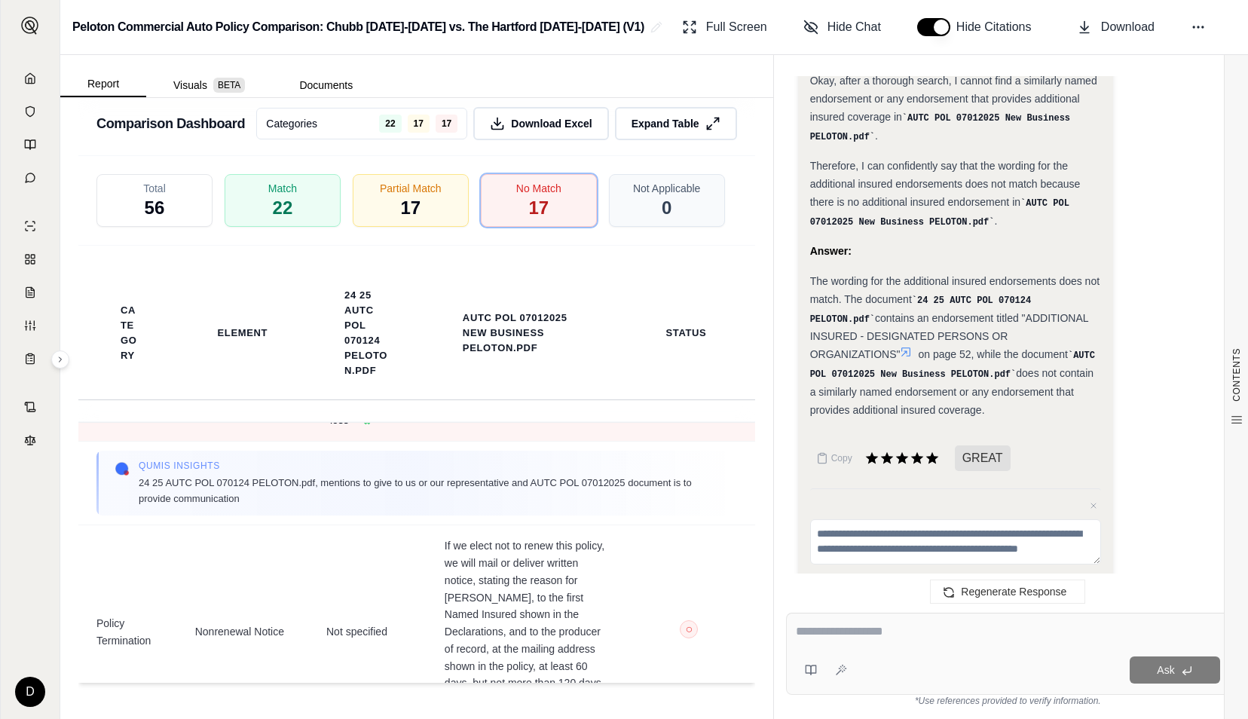
click at [353, 424] on icon at bounding box center [359, 417] width 12 height 12
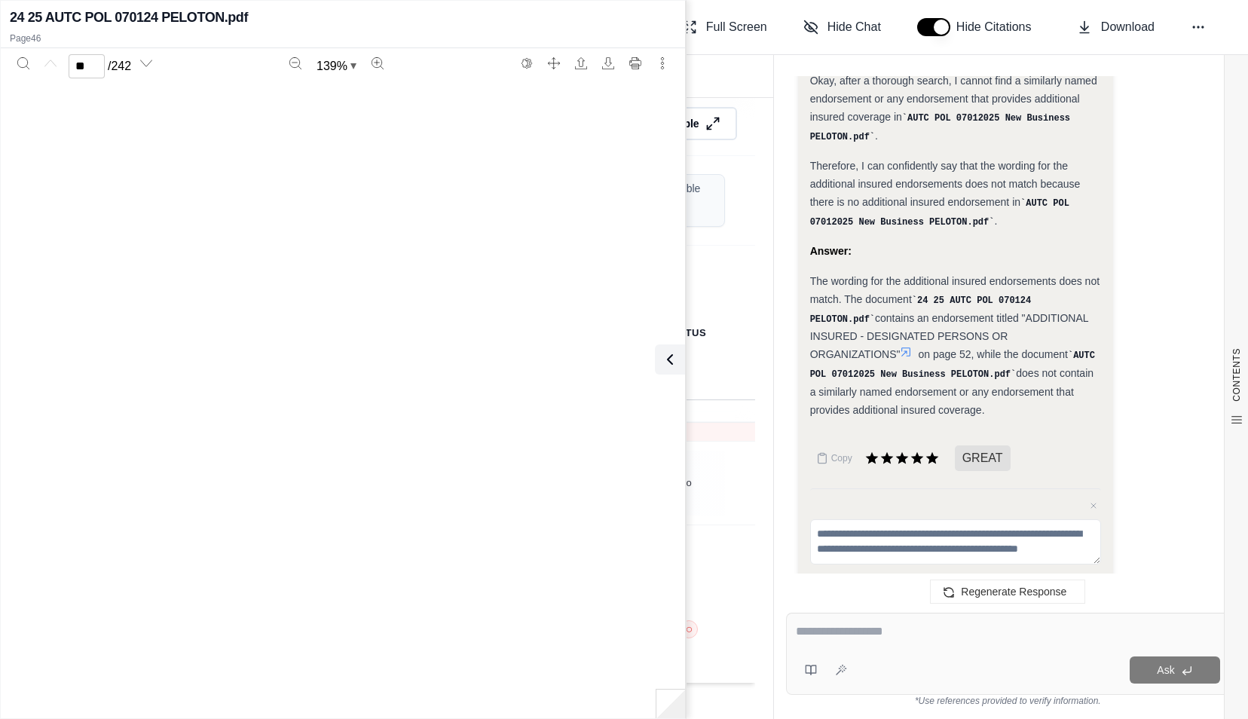
type input "**"
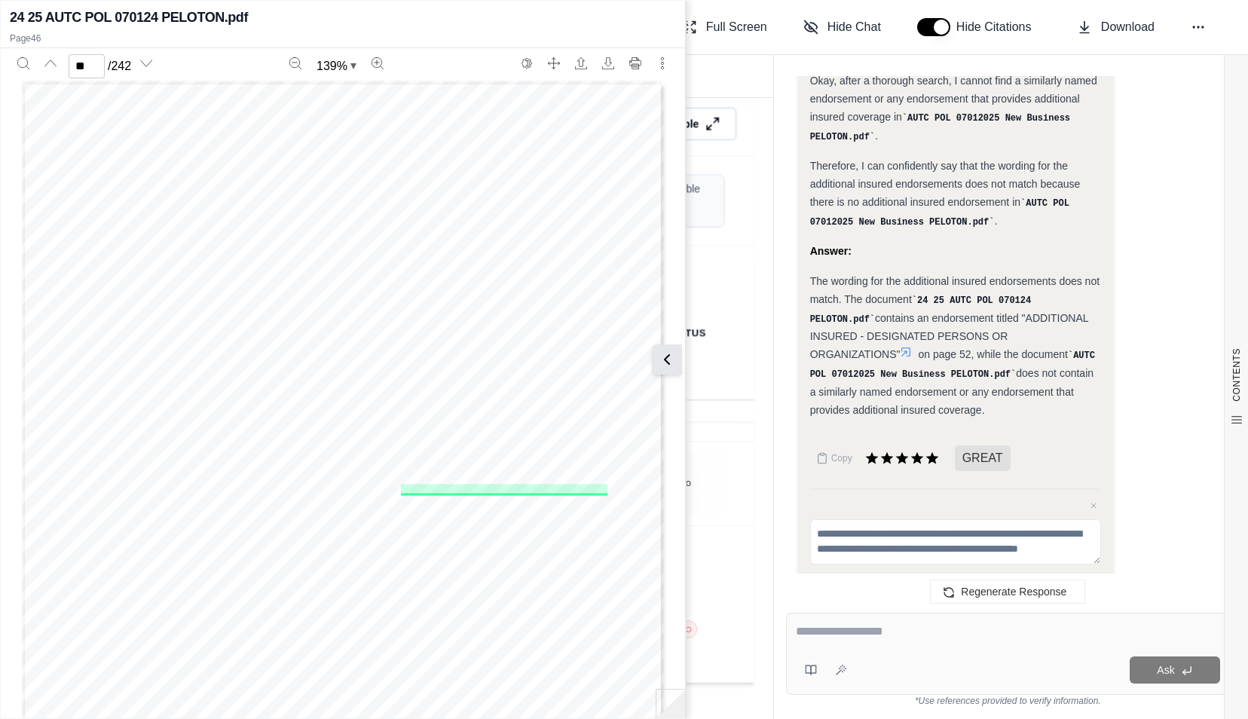
click at [669, 356] on icon at bounding box center [667, 359] width 18 height 18
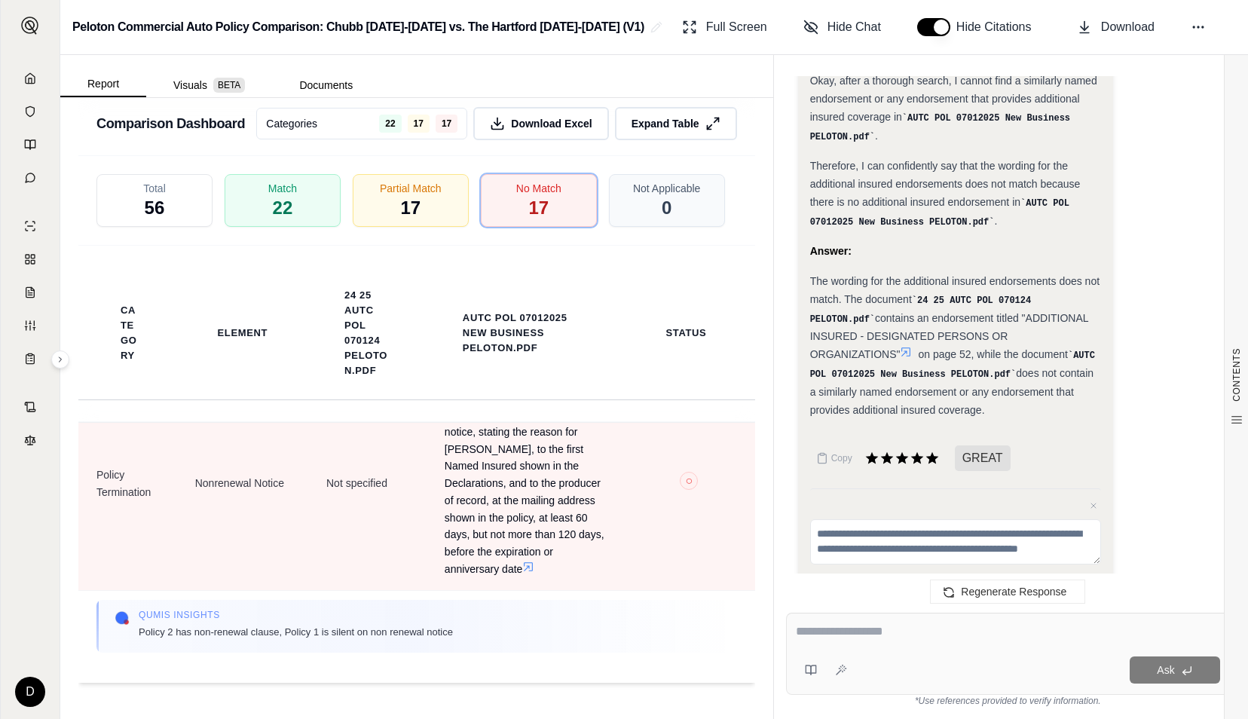
scroll to position [3861, 0]
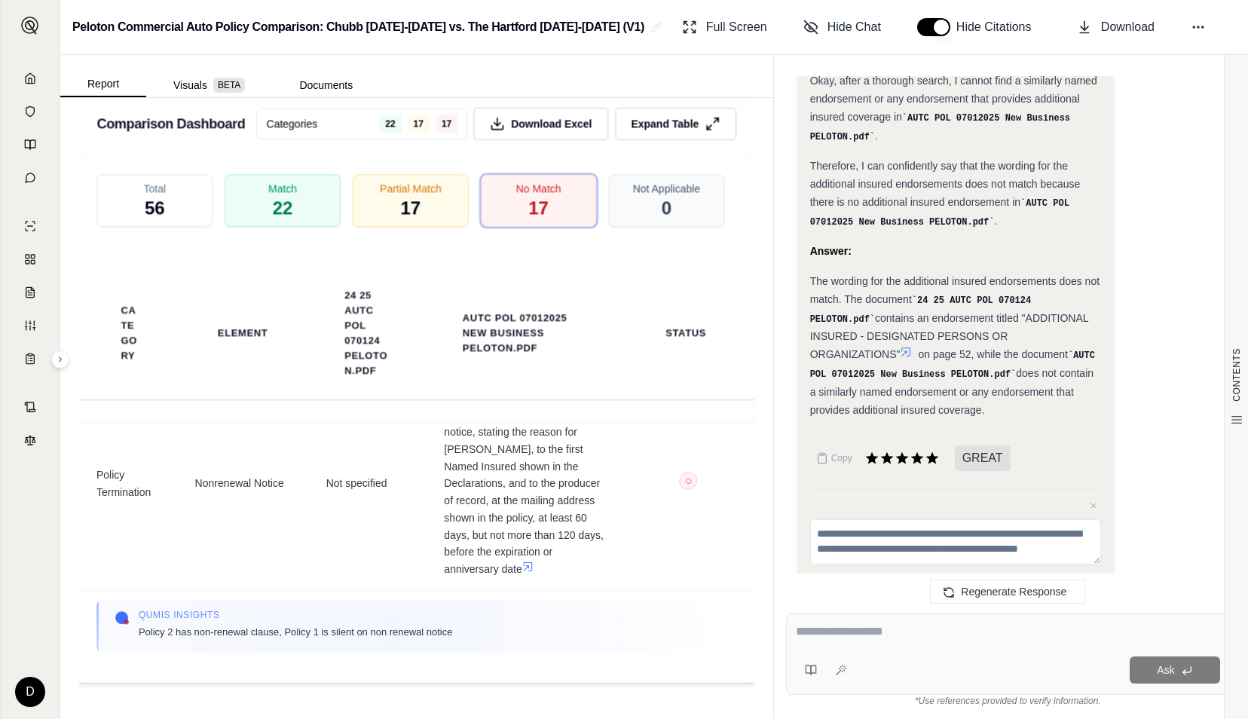
click at [1002, 618] on div "Ask" at bounding box center [1008, 654] width 444 height 82
type textarea "**********"
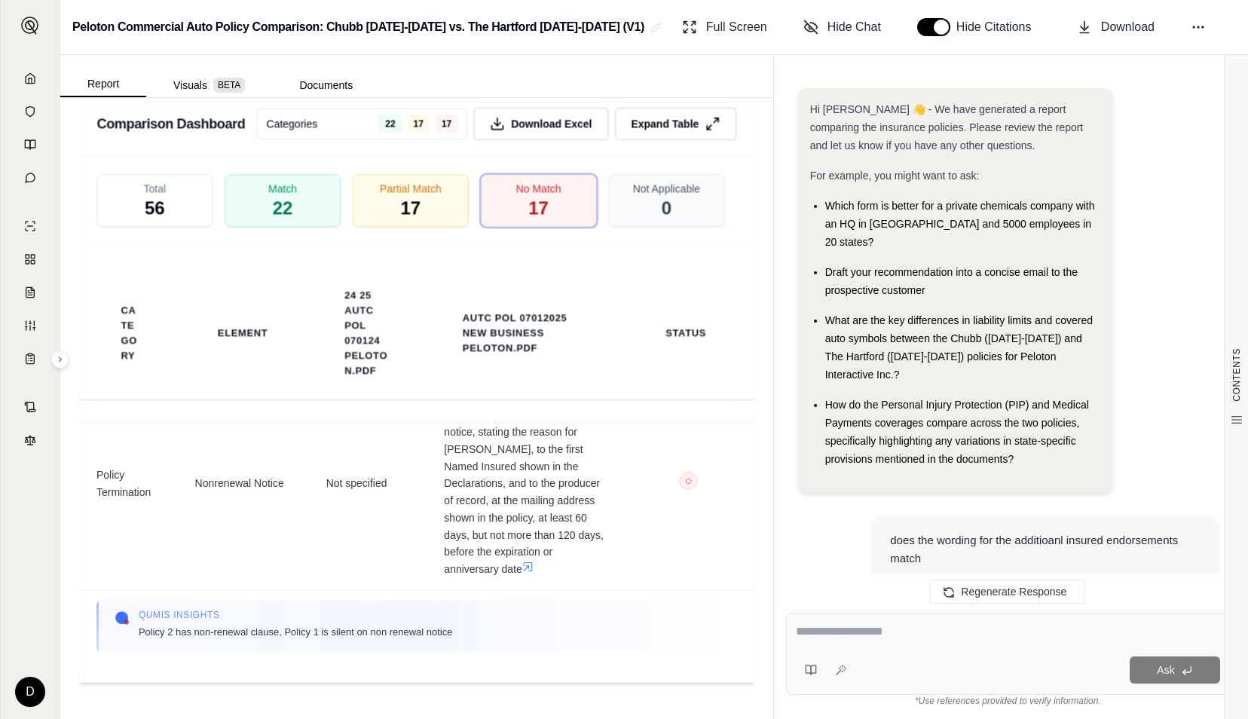
scroll to position [3461, 0]
